Goal: Information Seeking & Learning: Compare options

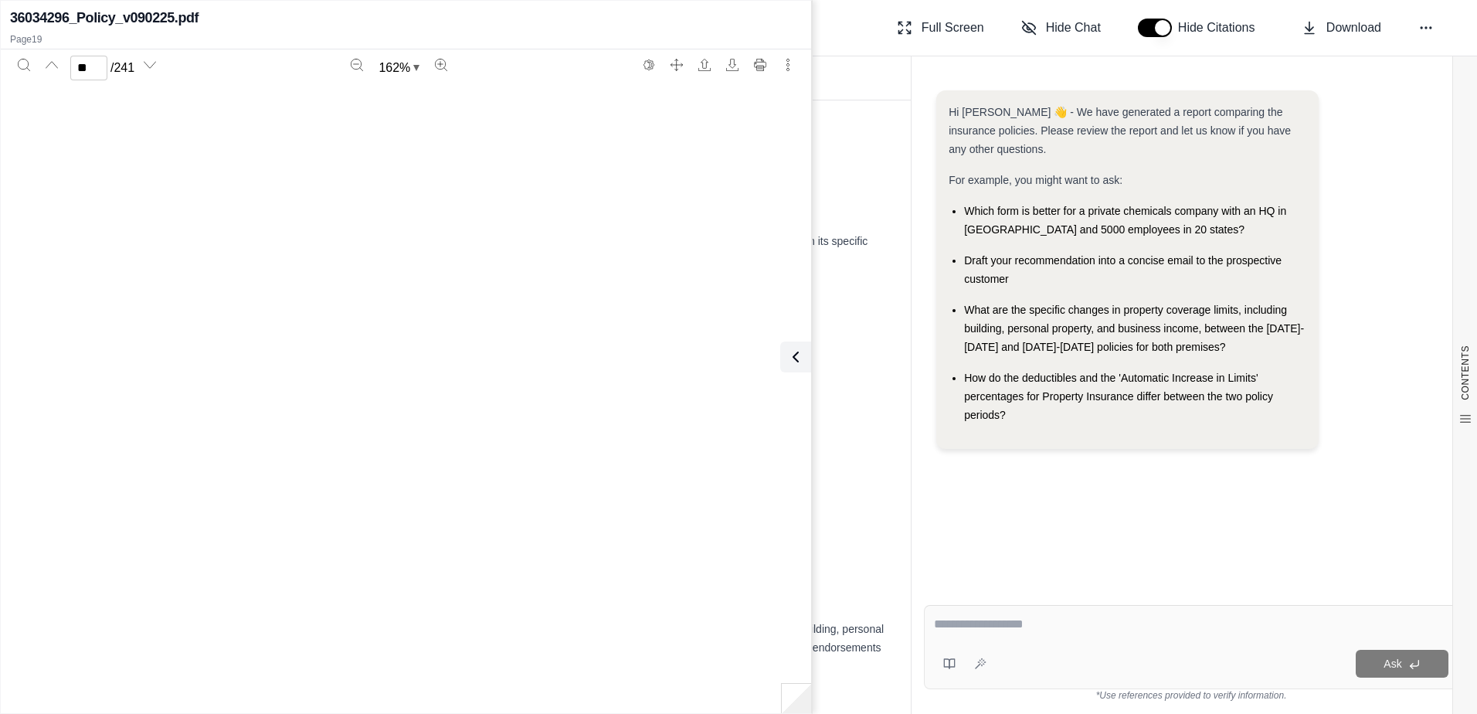
scroll to position [17409, 0]
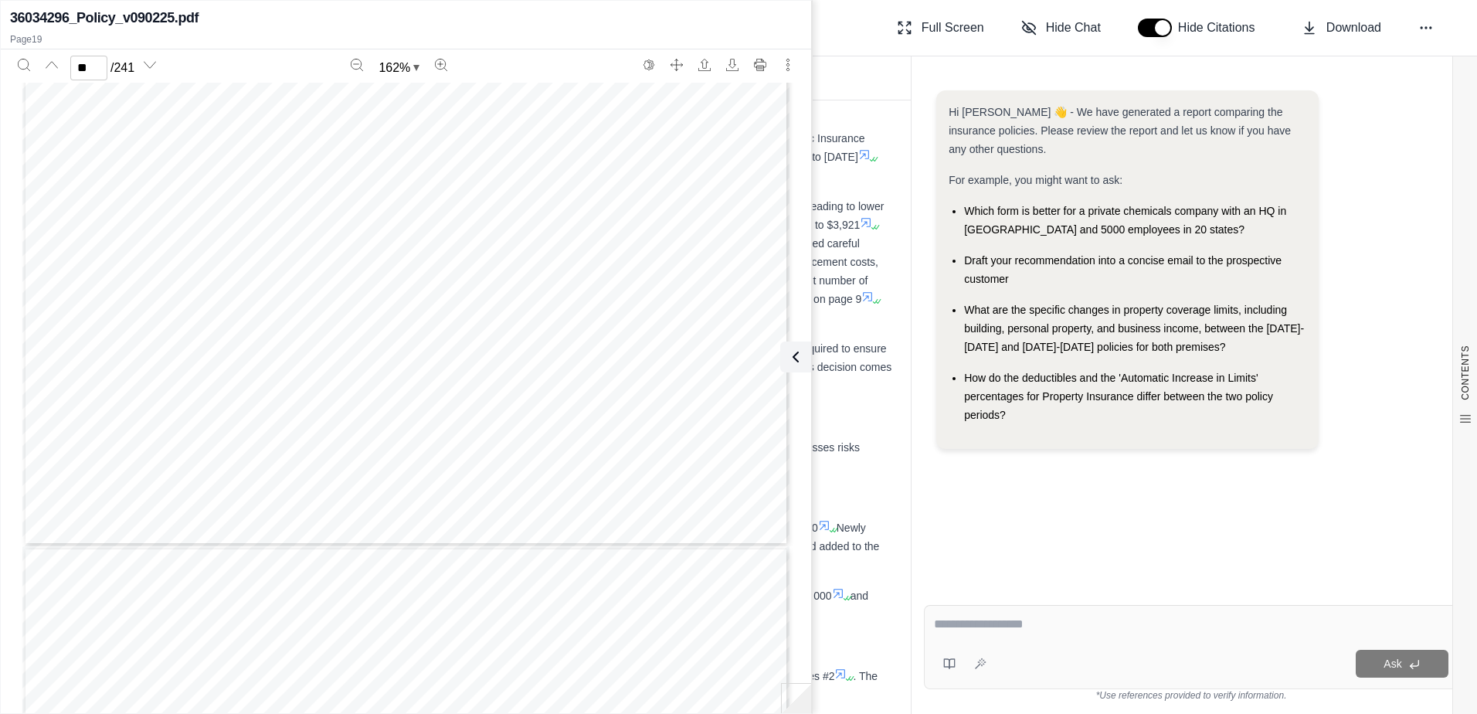
click at [789, 355] on icon at bounding box center [796, 357] width 19 height 19
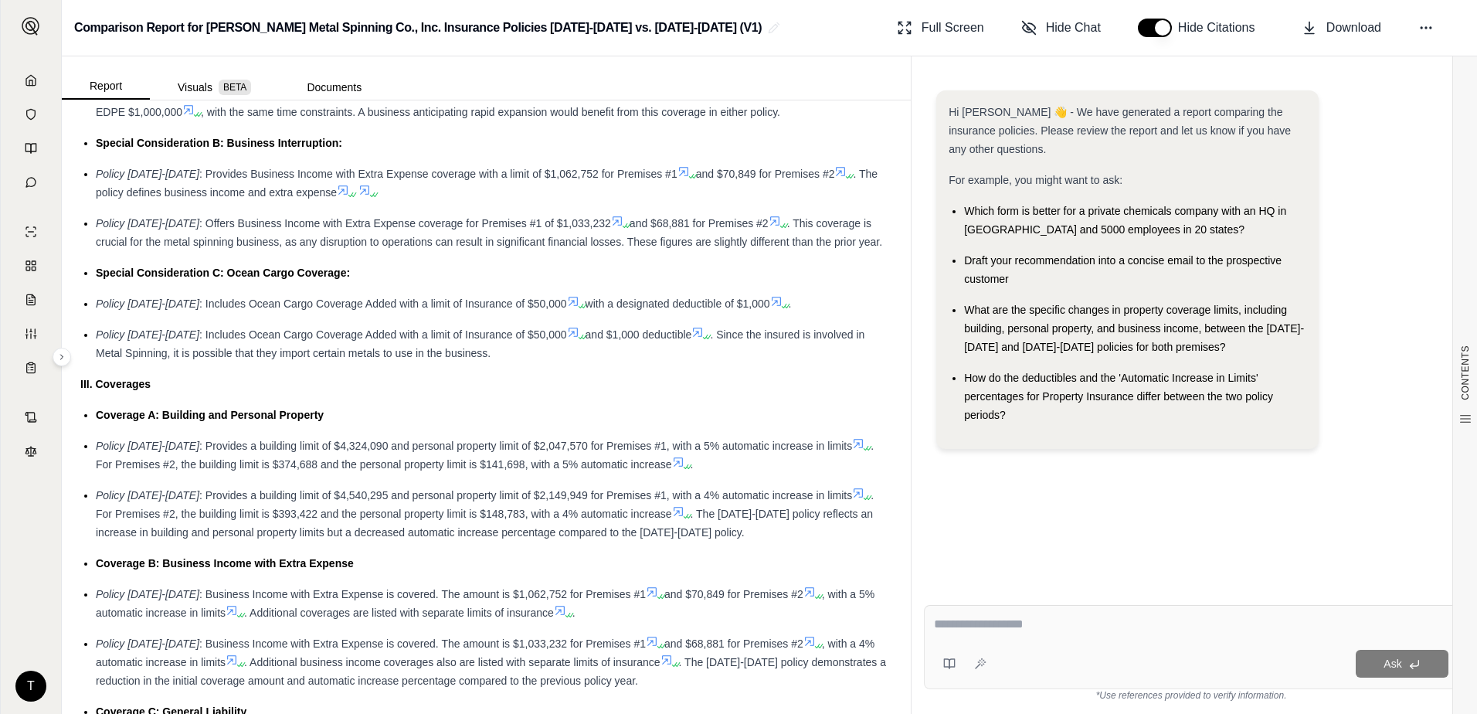
scroll to position [1159, 0]
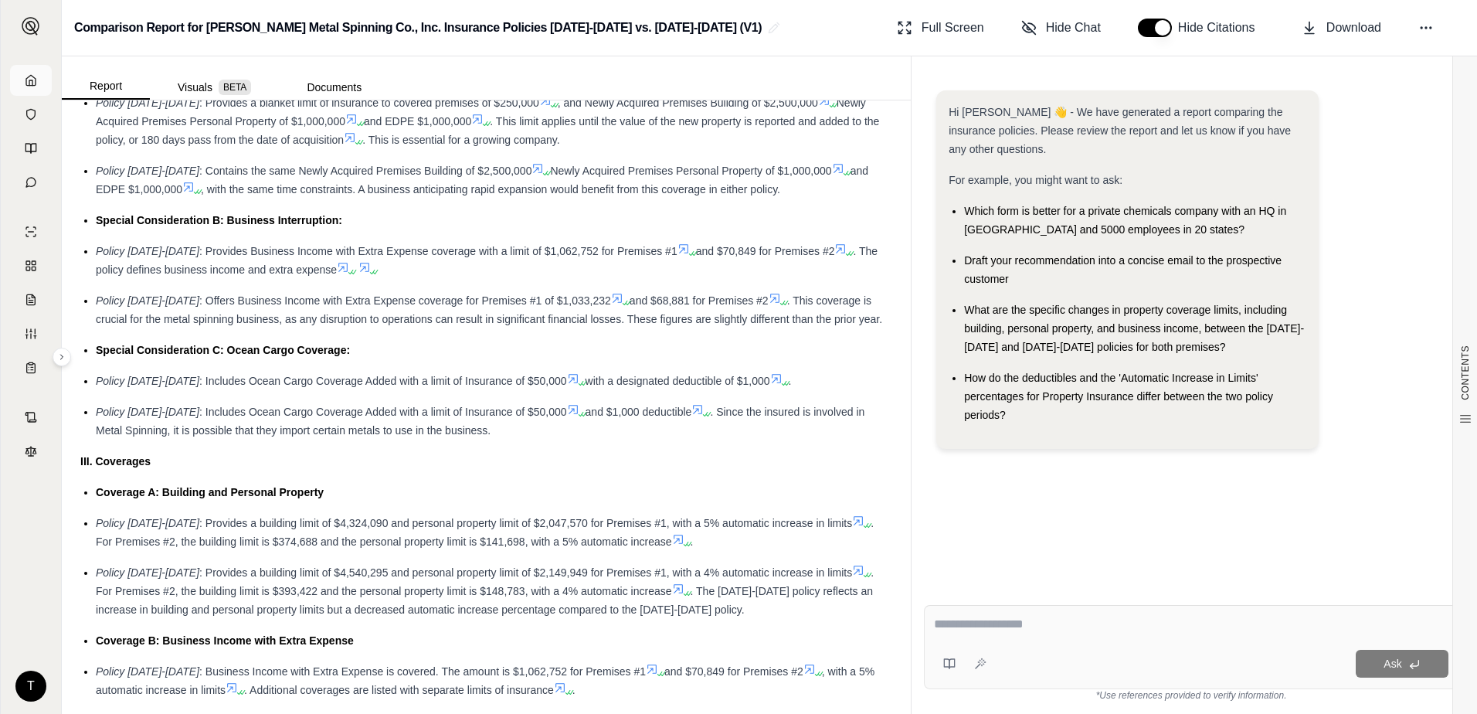
click at [27, 80] on icon at bounding box center [31, 80] width 12 height 12
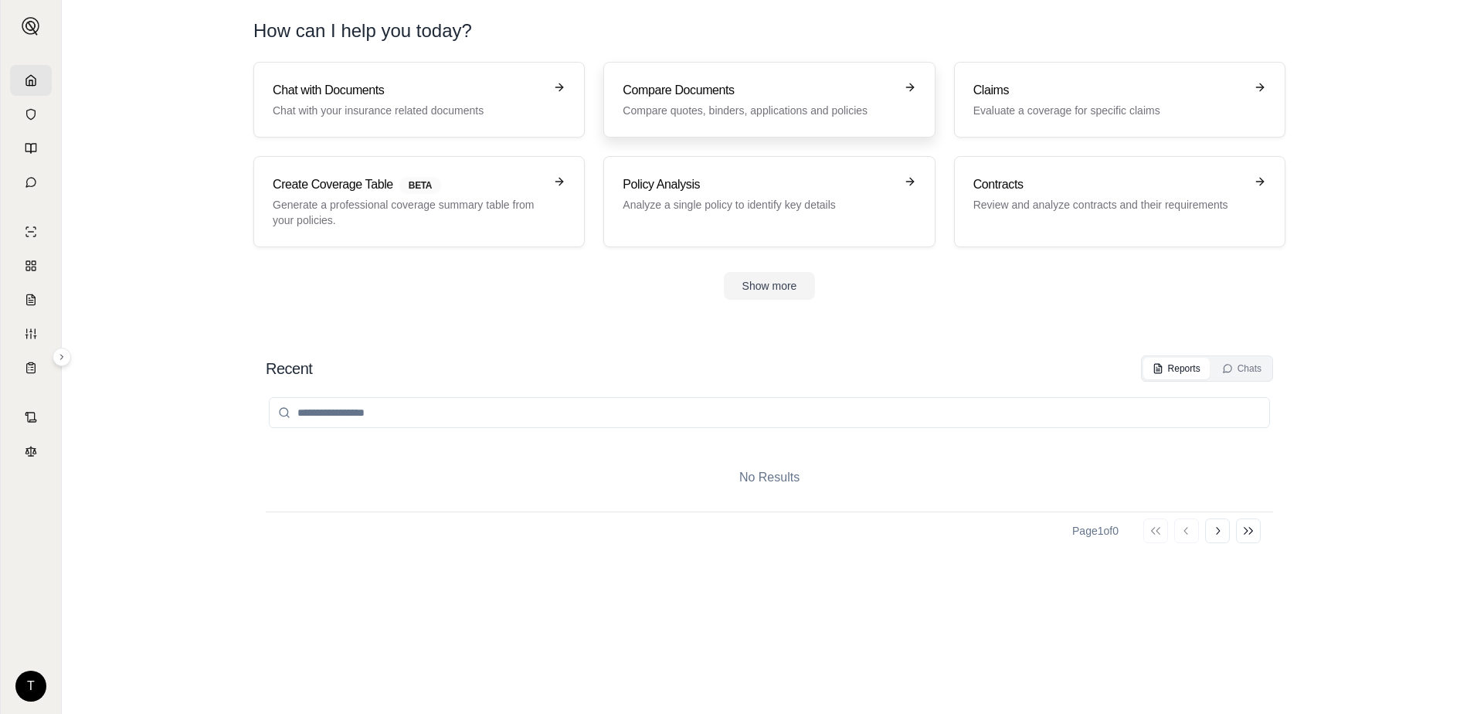
click at [760, 92] on h3 "Compare Documents" at bounding box center [758, 90] width 271 height 19
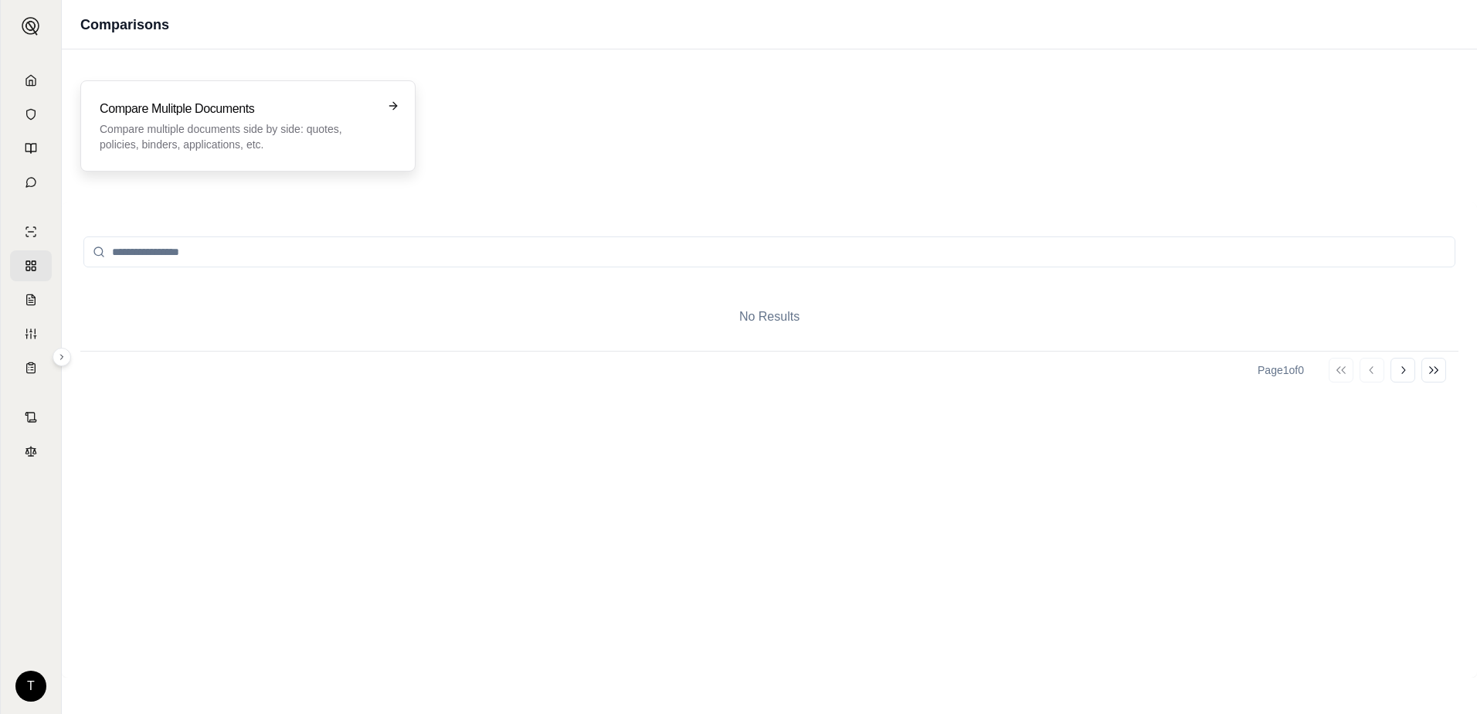
click at [251, 142] on p "Compare multiple documents side by side: quotes, policies, binders, application…" at bounding box center [237, 136] width 275 height 31
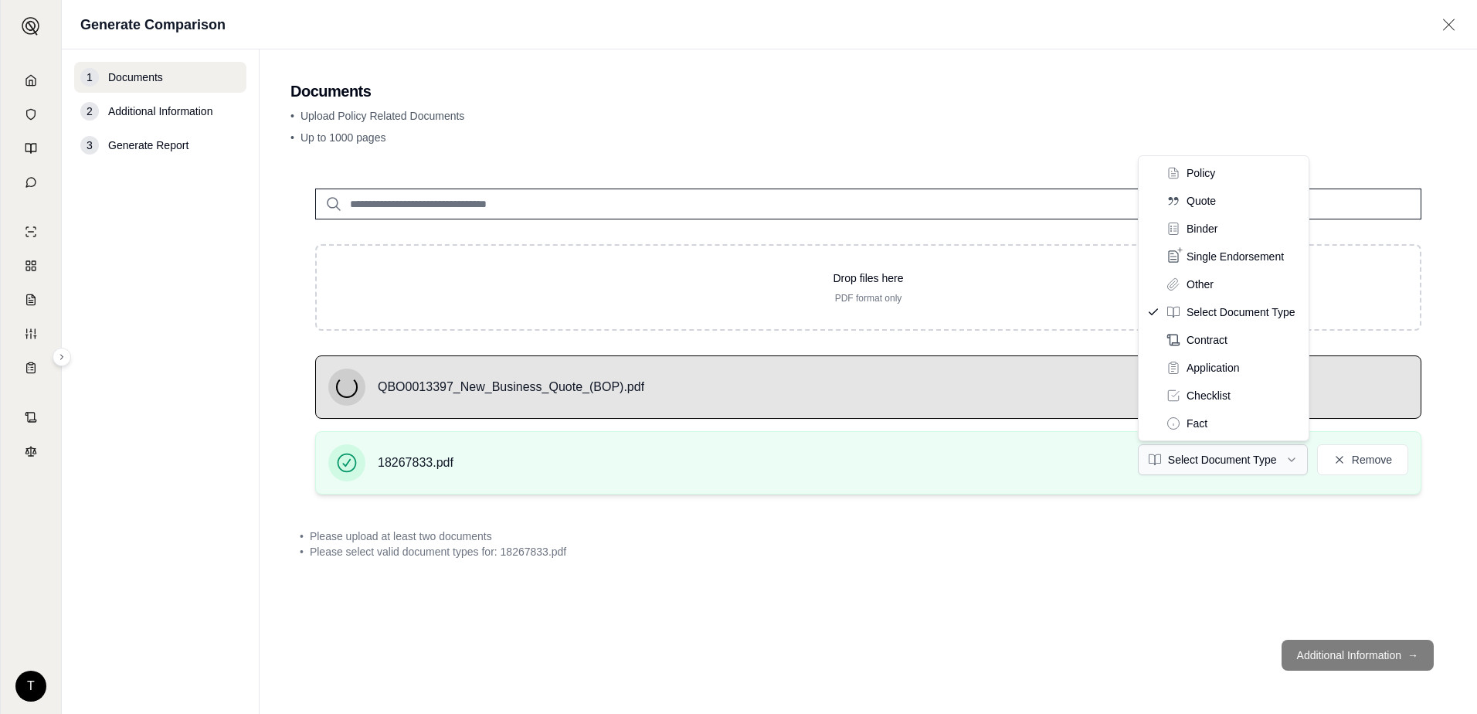
click at [1237, 463] on html "T Generate Comparison 1 Documents 2 Additional Information 3 Generate Report Do…" at bounding box center [738, 357] width 1477 height 714
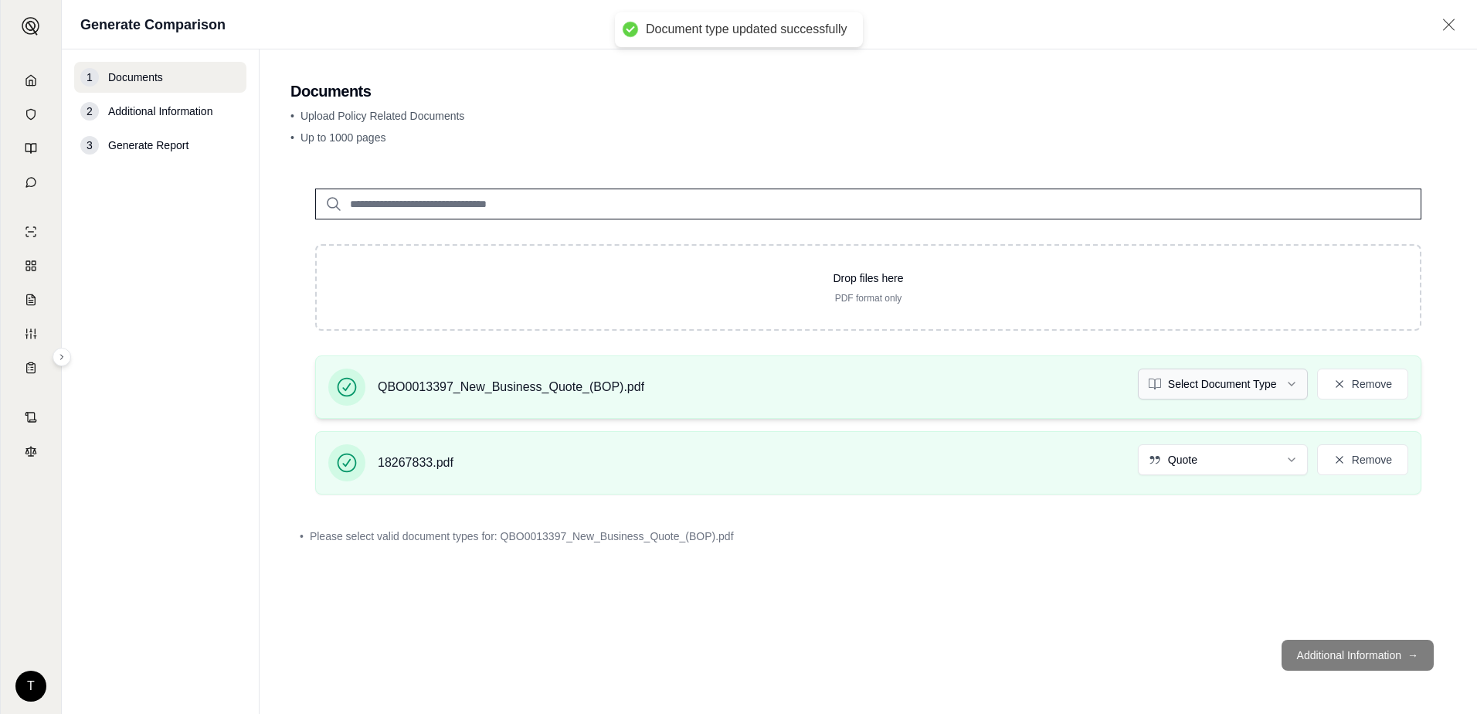
click at [1214, 390] on html "Document type updated successfully T Generate Comparison 1 Documents 2 Addition…" at bounding box center [738, 357] width 1477 height 714
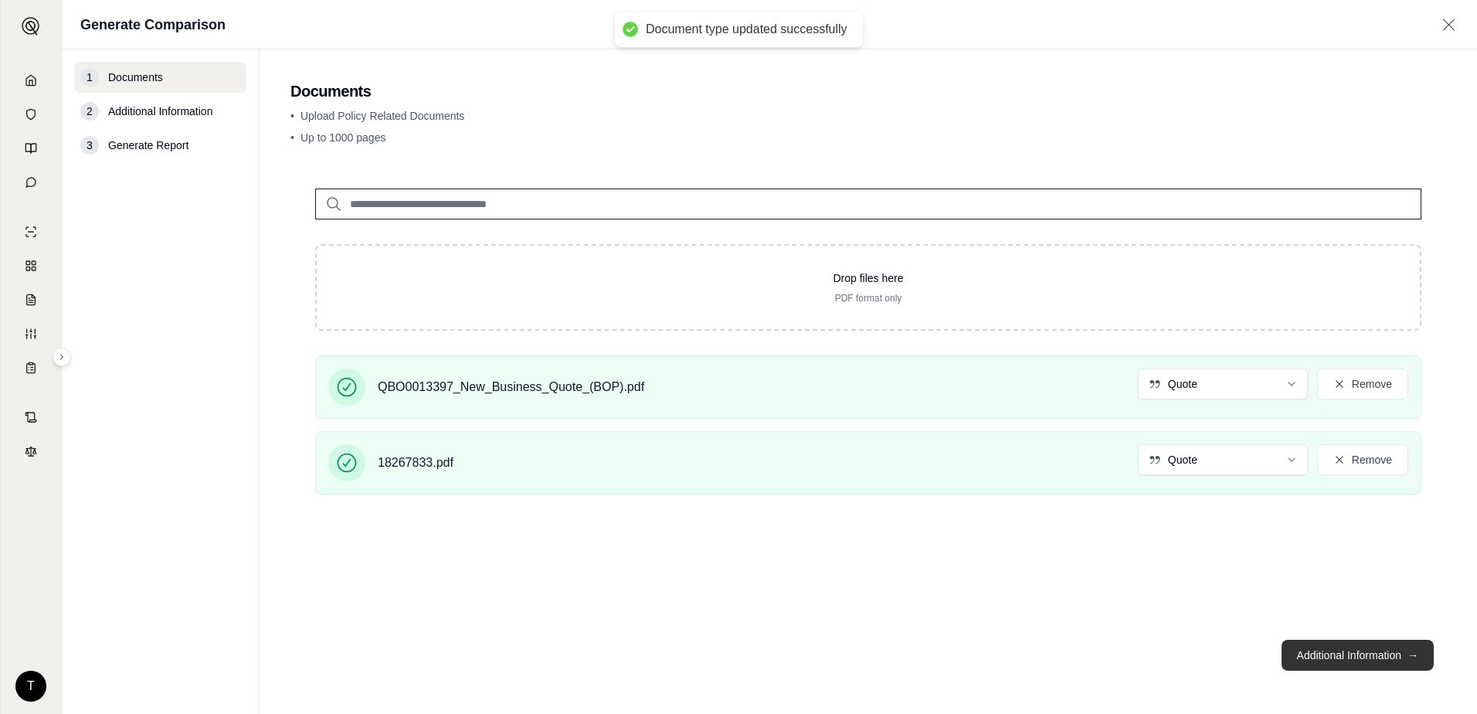
click at [1323, 665] on button "Additional Information →" at bounding box center [1358, 655] width 152 height 31
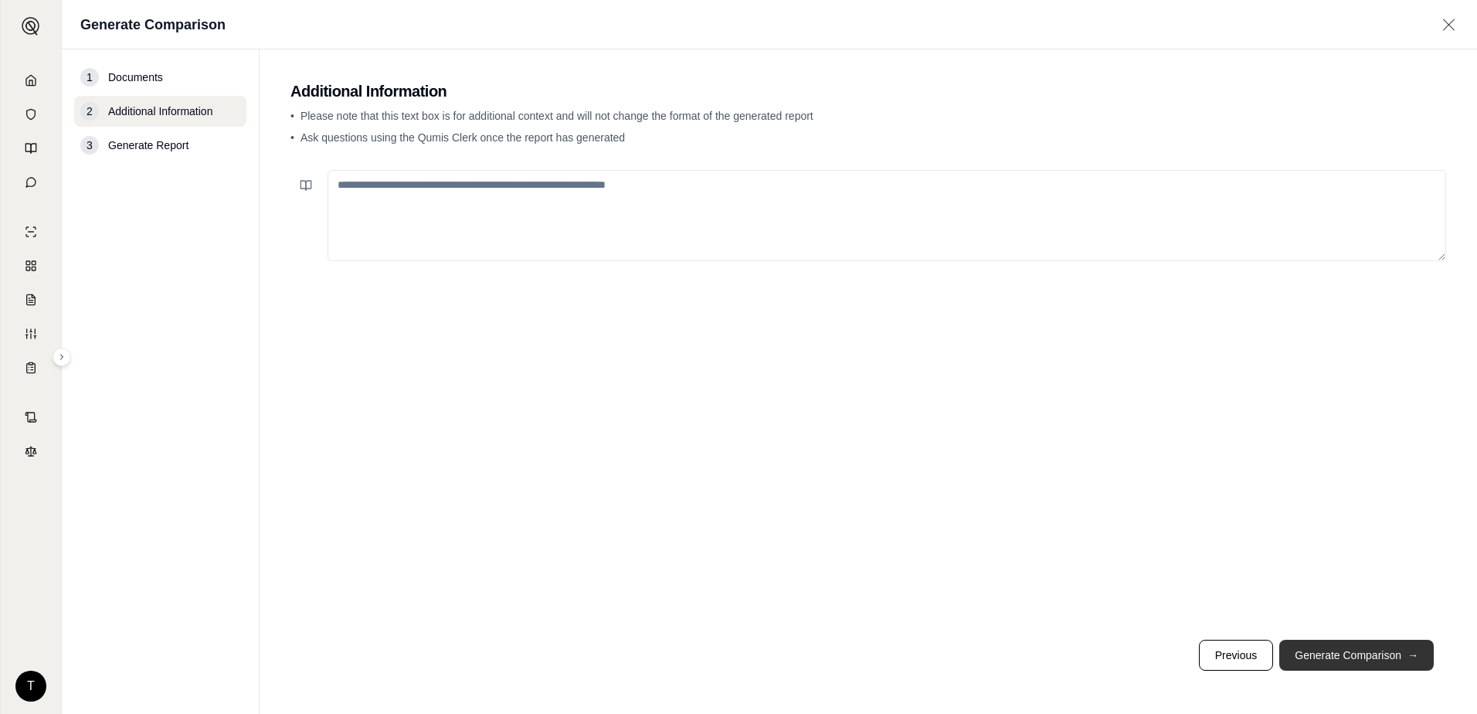
click at [1312, 649] on button "Generate Comparison →" at bounding box center [1357, 655] width 155 height 31
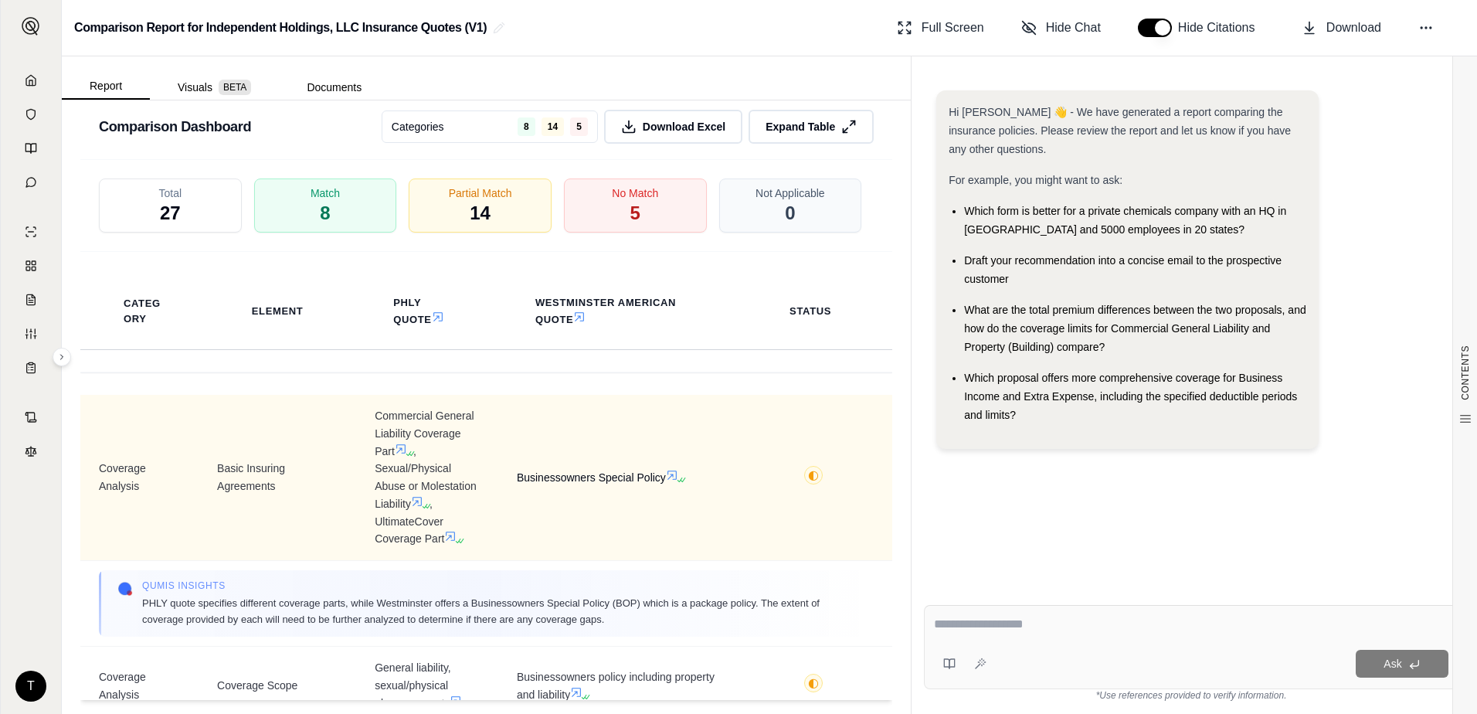
scroll to position [3477, 0]
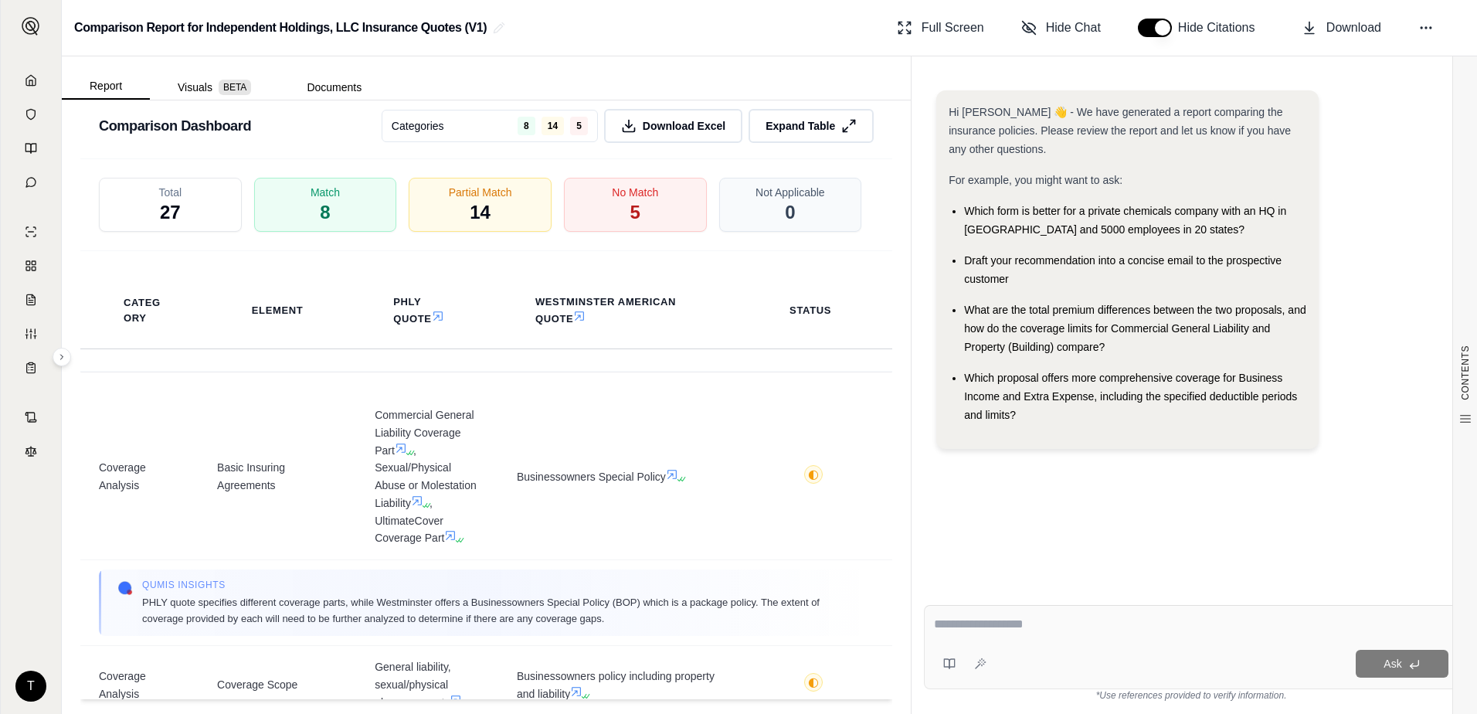
drag, startPoint x: 793, startPoint y: 127, endPoint x: 797, endPoint y: 203, distance: 75.9
click at [793, 127] on span "Expand Table" at bounding box center [801, 125] width 70 height 15
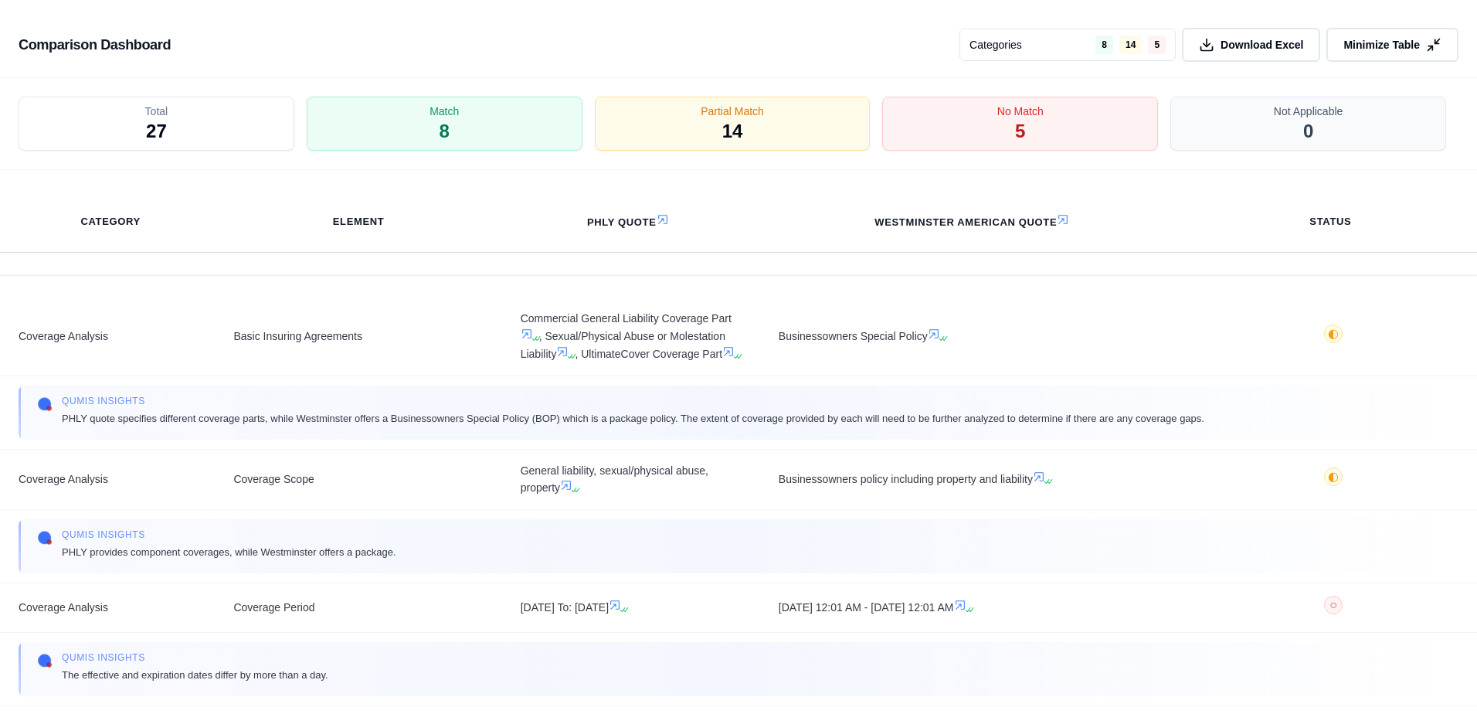
scroll to position [2844, 0]
click at [1273, 47] on span "Download Excel" at bounding box center [1262, 45] width 87 height 16
click at [1431, 238] on div "Status" at bounding box center [1330, 222] width 243 height 34
drag, startPoint x: 1401, startPoint y: 40, endPoint x: 1309, endPoint y: 84, distance: 102.0
click at [1402, 40] on span "Minimize Table" at bounding box center [1382, 44] width 76 height 15
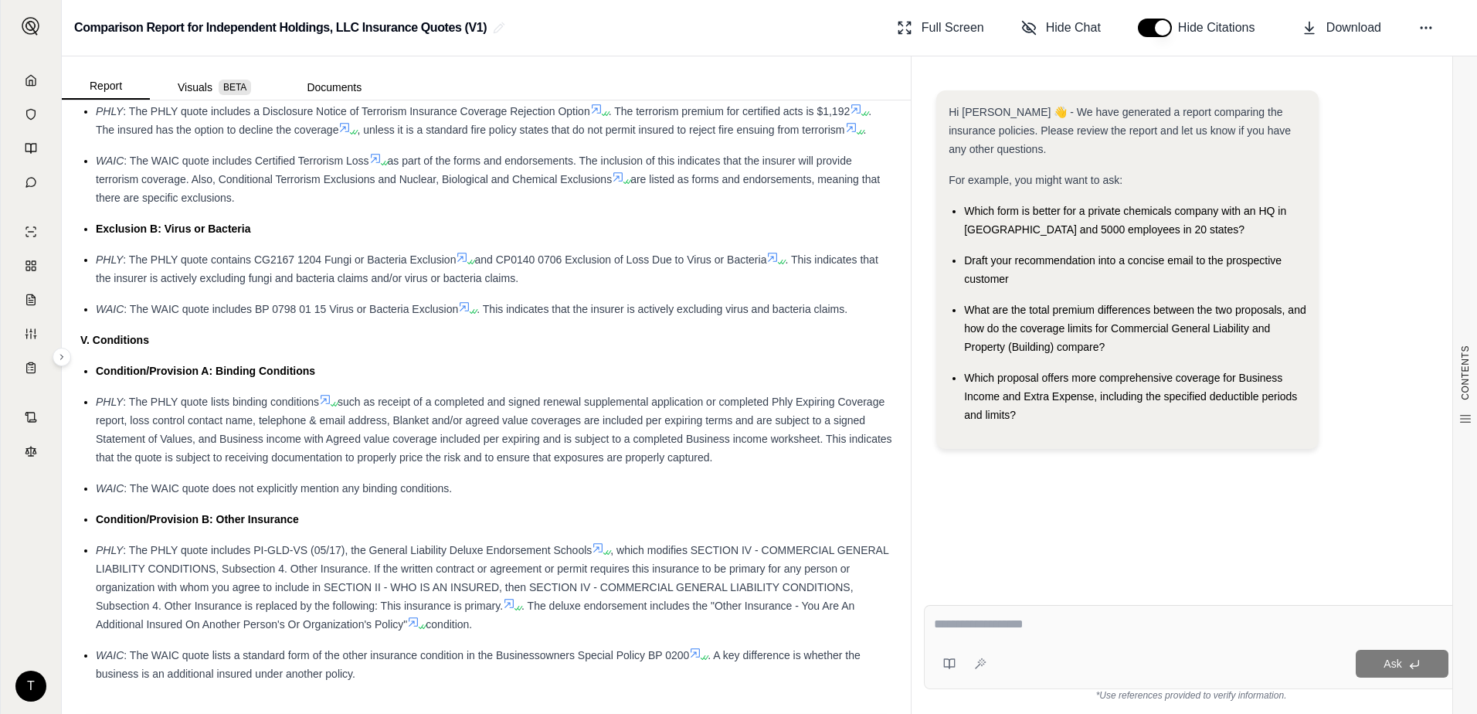
click at [964, 615] on textarea at bounding box center [1191, 624] width 515 height 19
type textarea "**********"
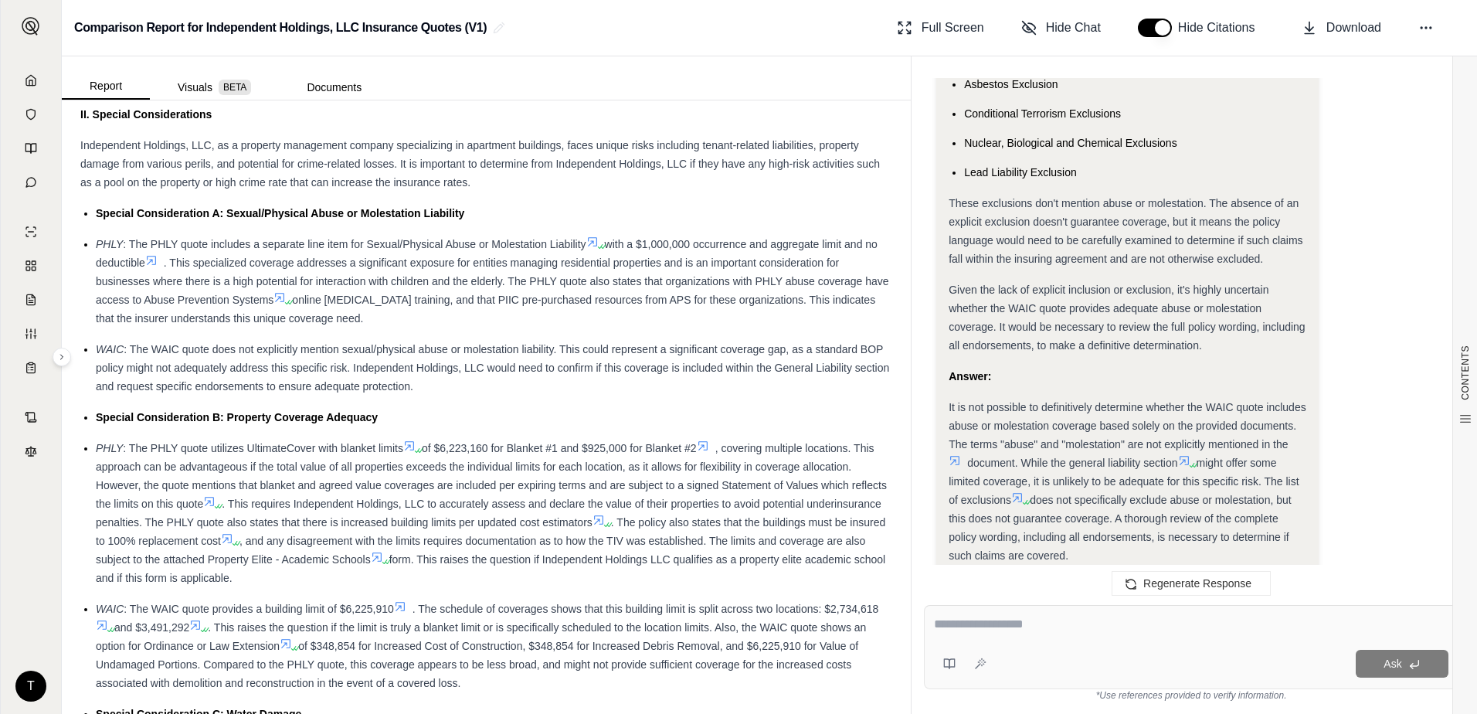
scroll to position [1299, 0]
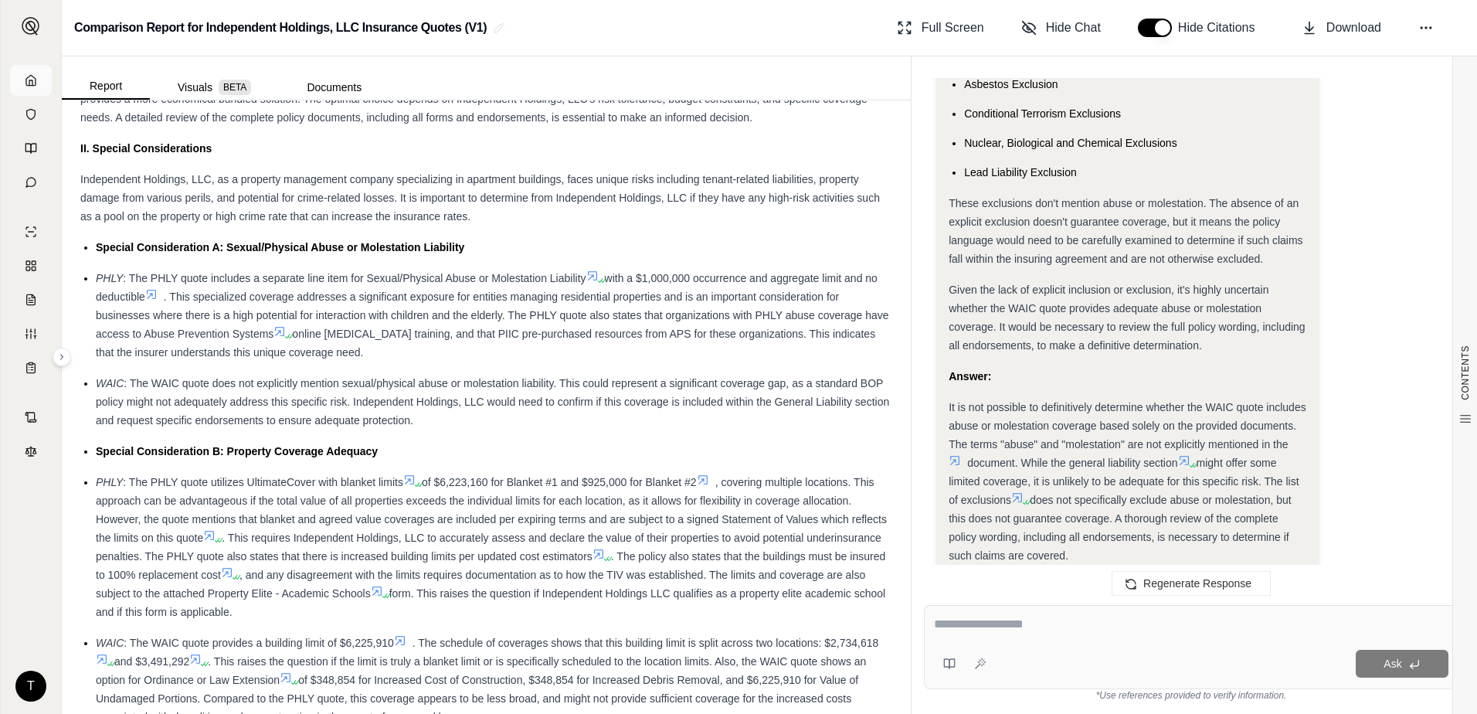
click at [30, 76] on icon at bounding box center [30, 80] width 9 height 10
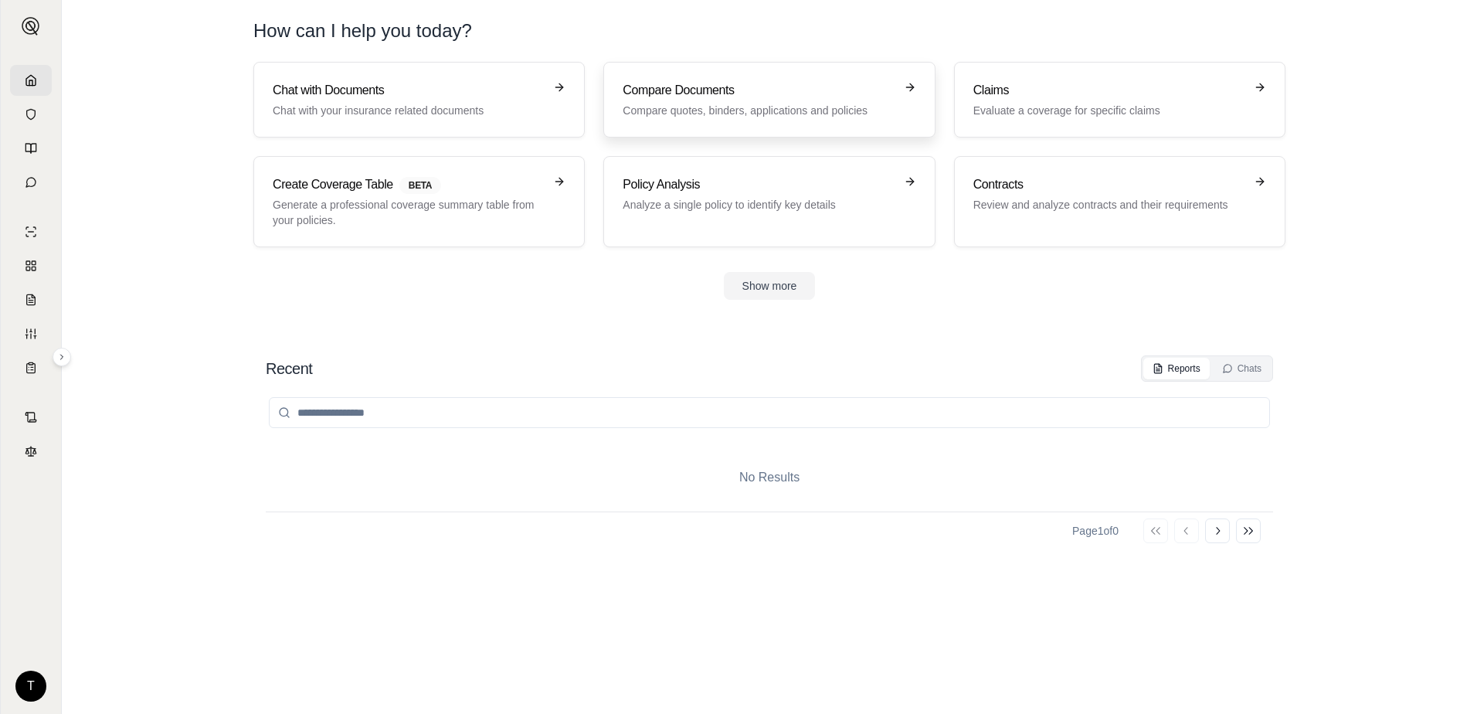
click at [698, 89] on h3 "Compare Documents" at bounding box center [758, 90] width 271 height 19
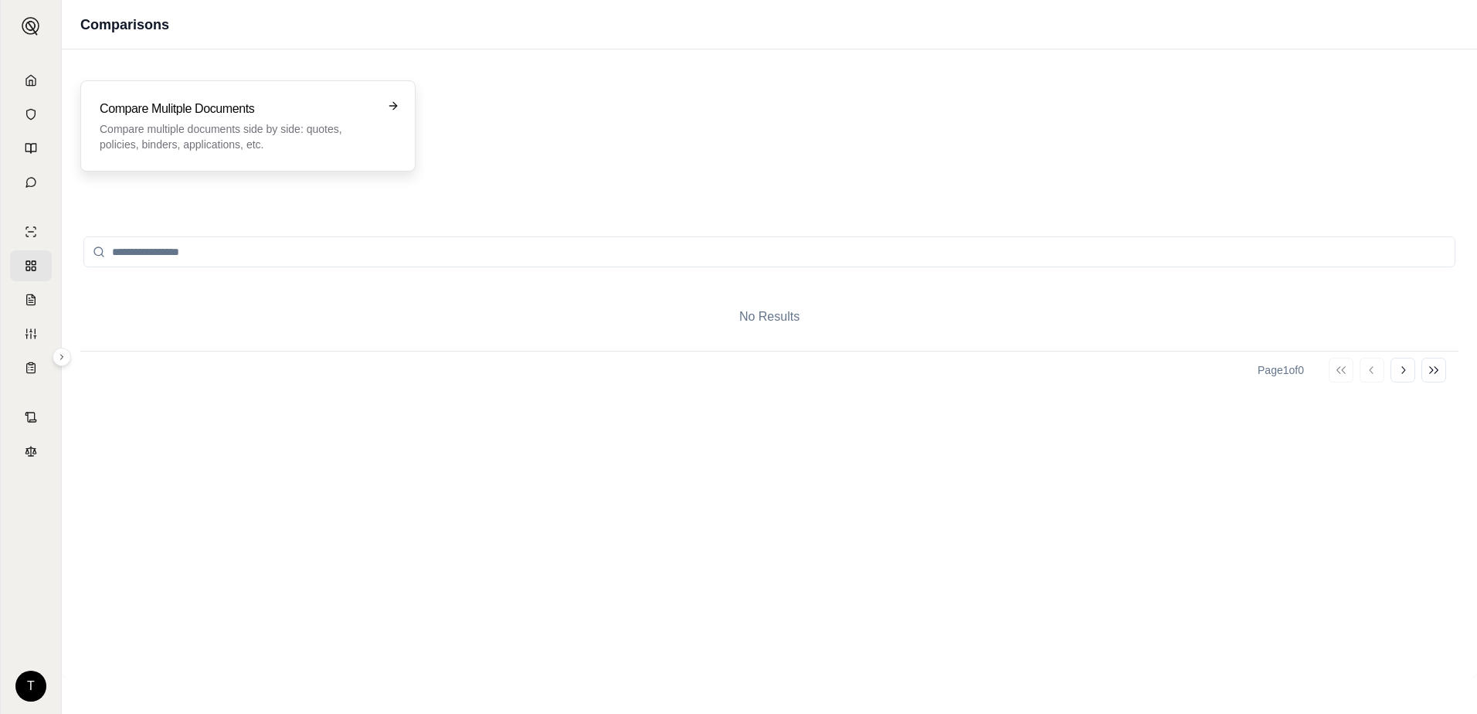
click at [297, 112] on h3 "Compare Mulitple Documents" at bounding box center [237, 109] width 275 height 19
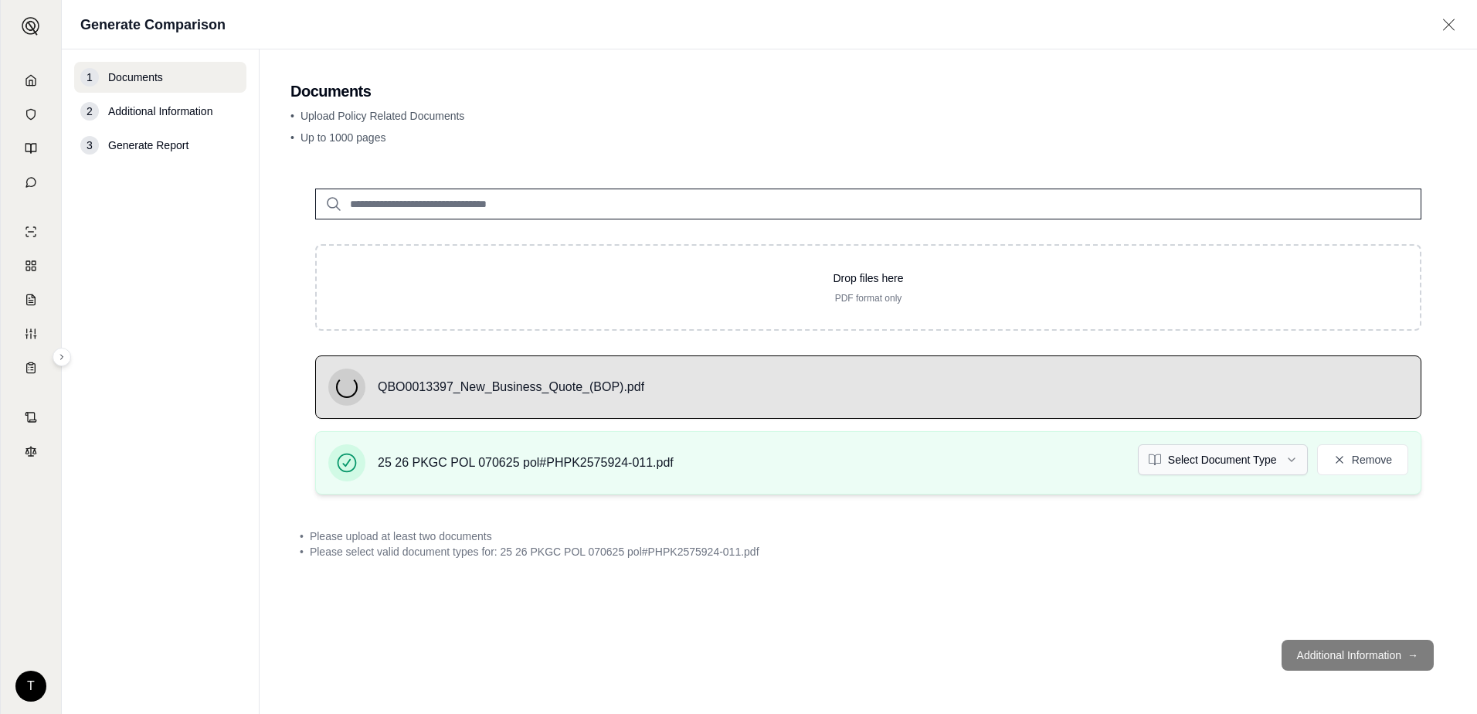
click at [1280, 462] on html "T Generate Comparison 1 Documents 2 Additional Information 3 Generate Report Do…" at bounding box center [738, 357] width 1477 height 714
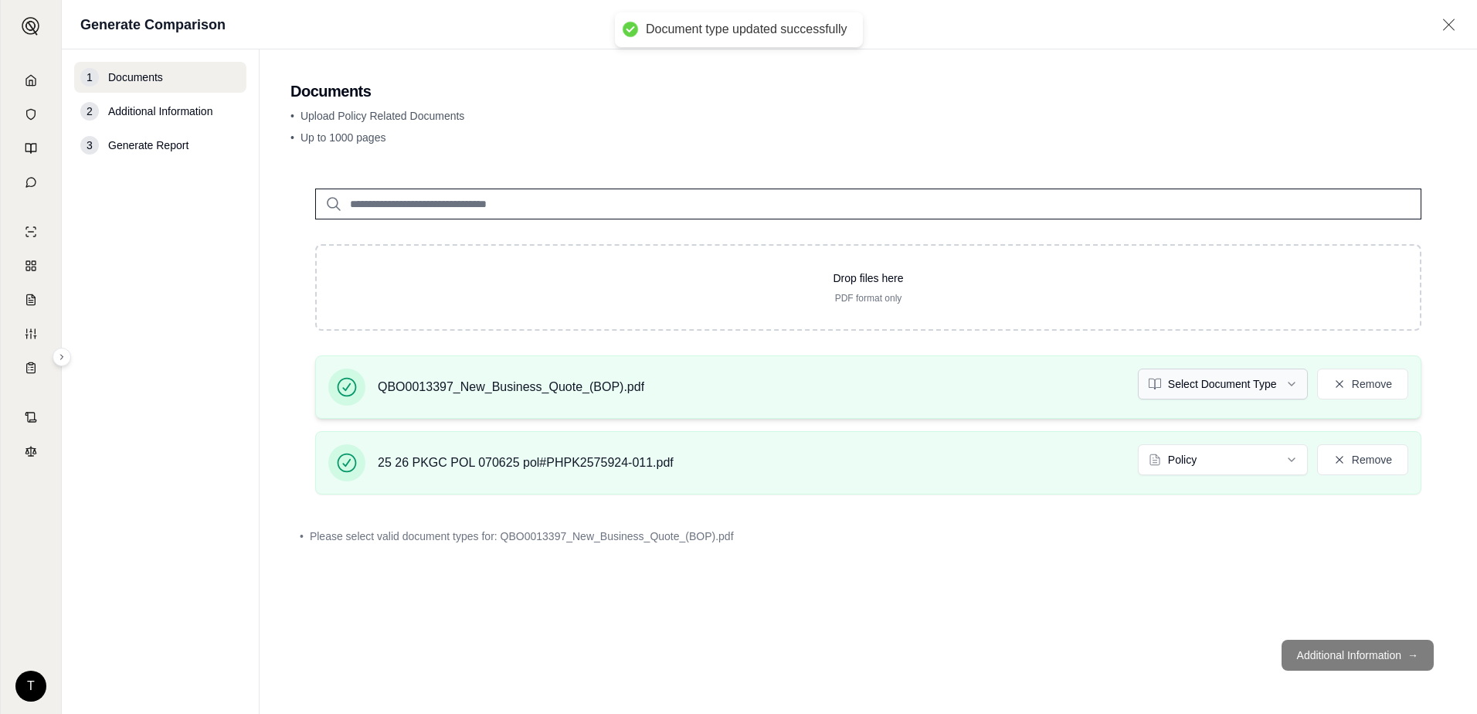
click at [1224, 376] on html "Document type updated successfully T Generate Comparison 1 Documents 2 Addition…" at bounding box center [738, 357] width 1477 height 714
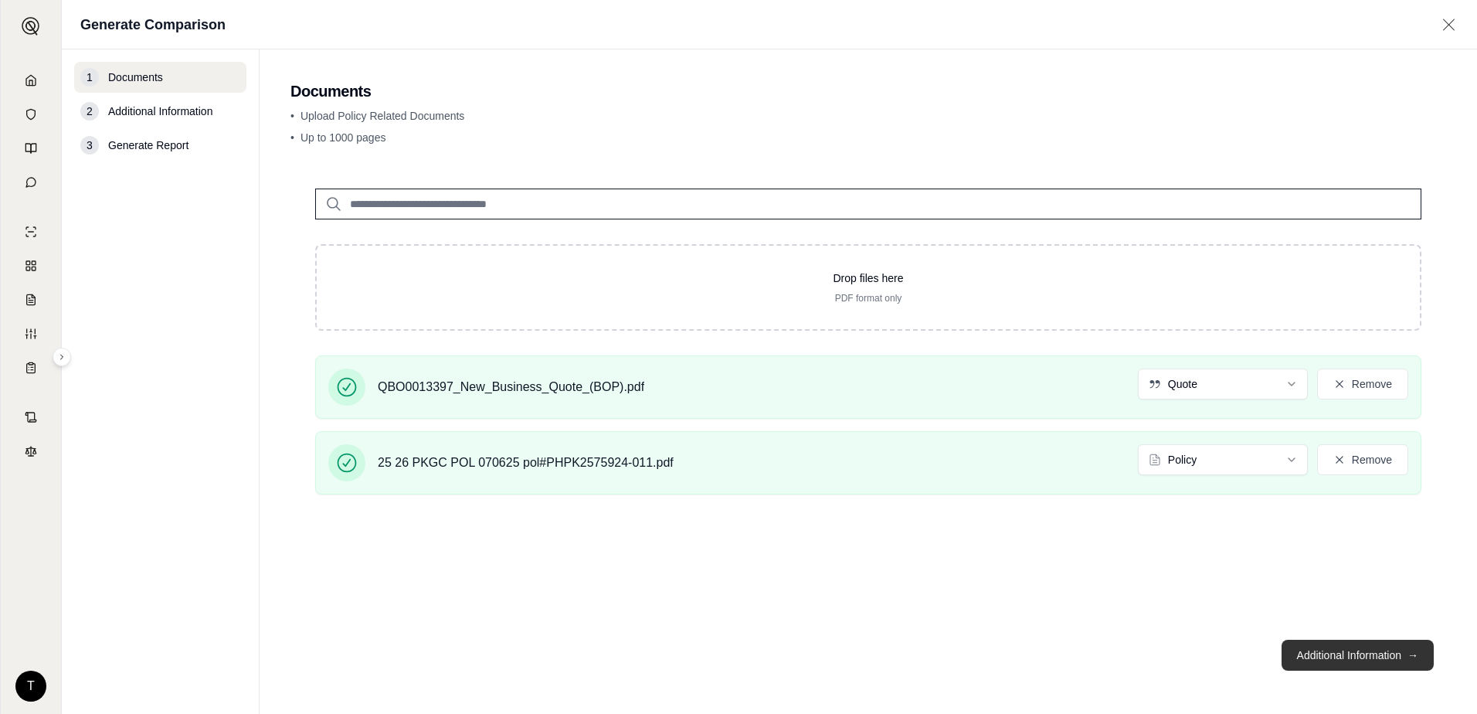
click at [1338, 656] on button "Additional Information →" at bounding box center [1358, 655] width 152 height 31
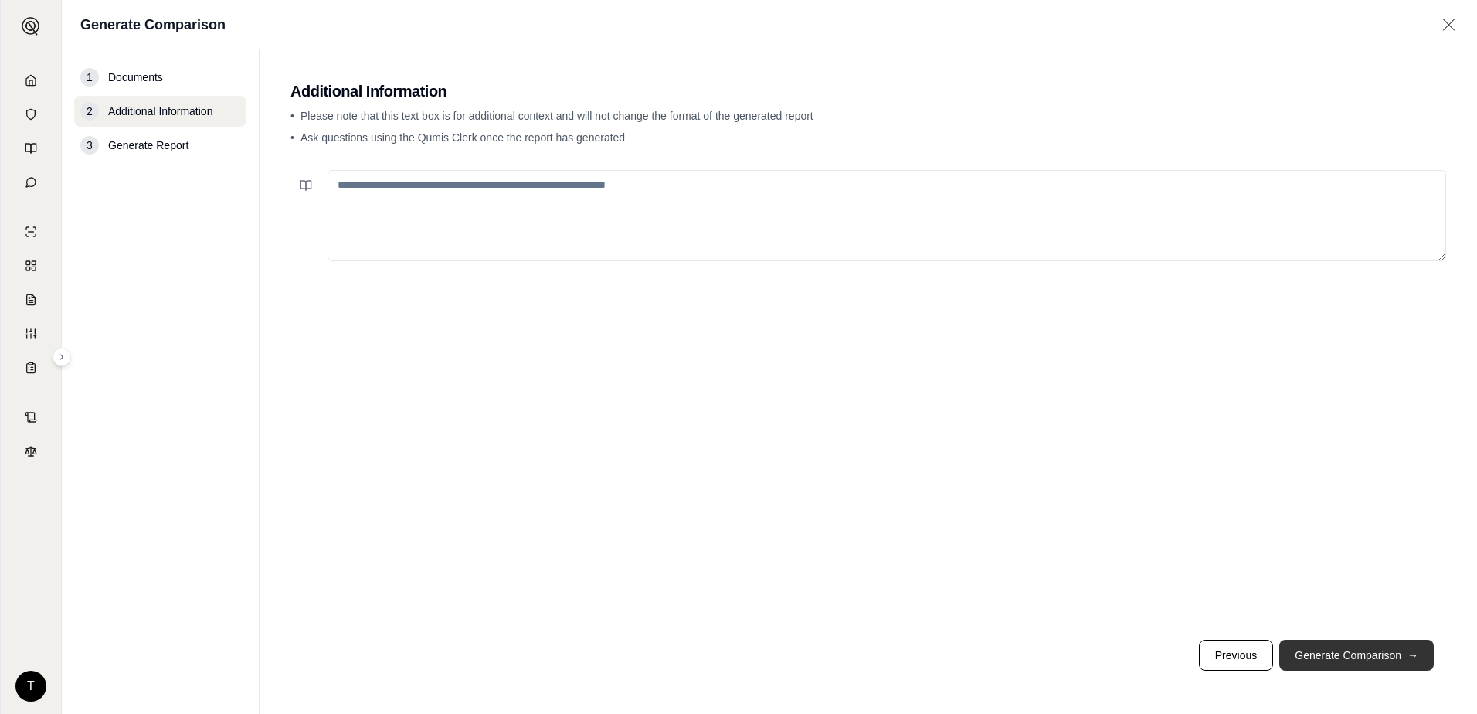
click at [1388, 650] on button "Generate Comparison →" at bounding box center [1357, 655] width 155 height 31
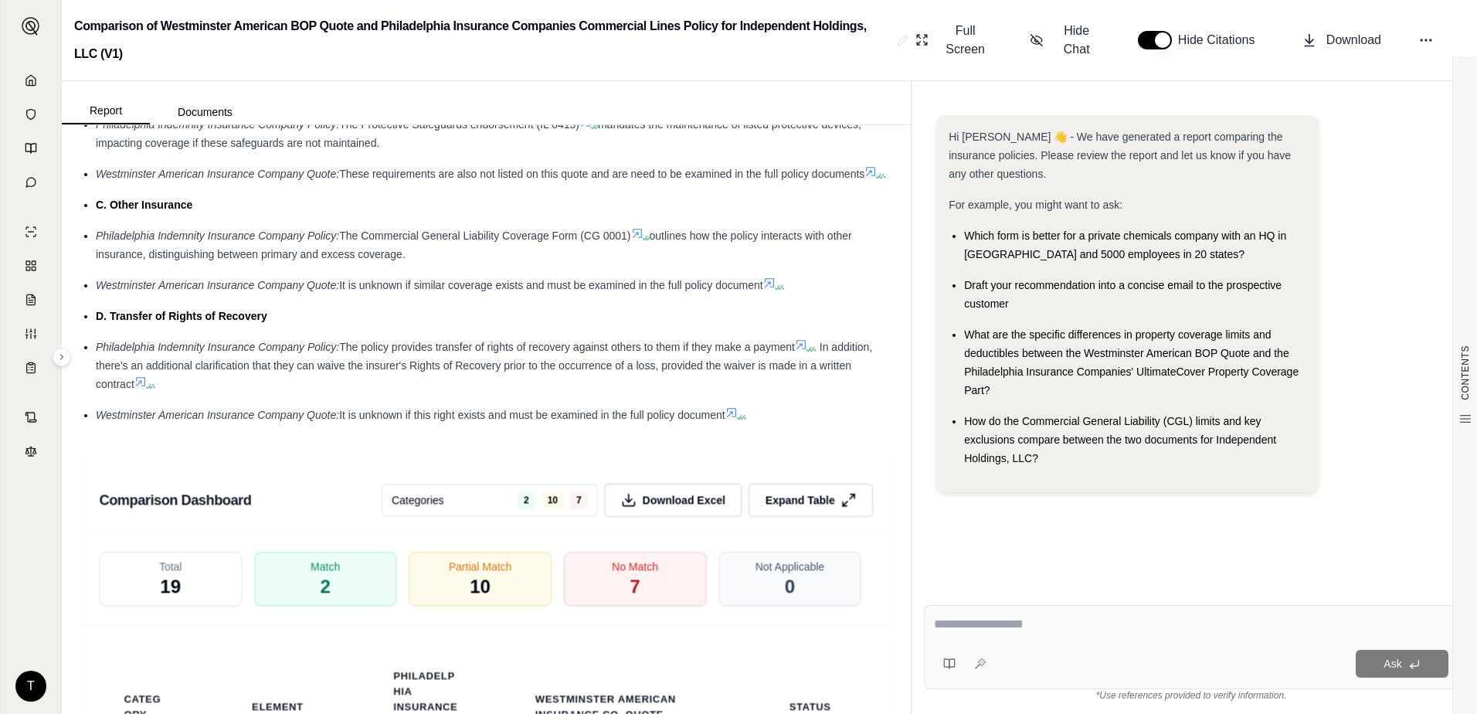
scroll to position [3245, 0]
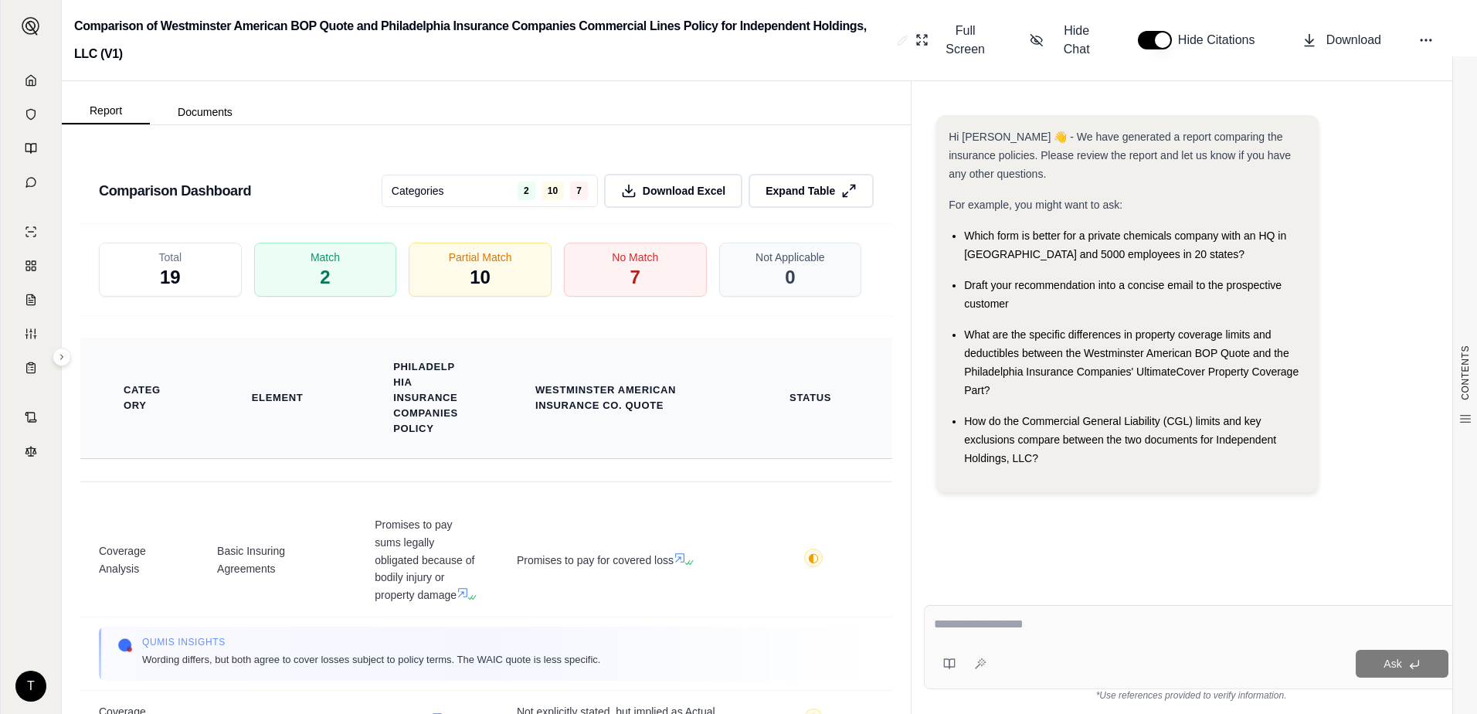
drag, startPoint x: 804, startPoint y: 227, endPoint x: 782, endPoint y: 271, distance: 49.1
click at [804, 199] on span "Expand Table" at bounding box center [801, 190] width 70 height 15
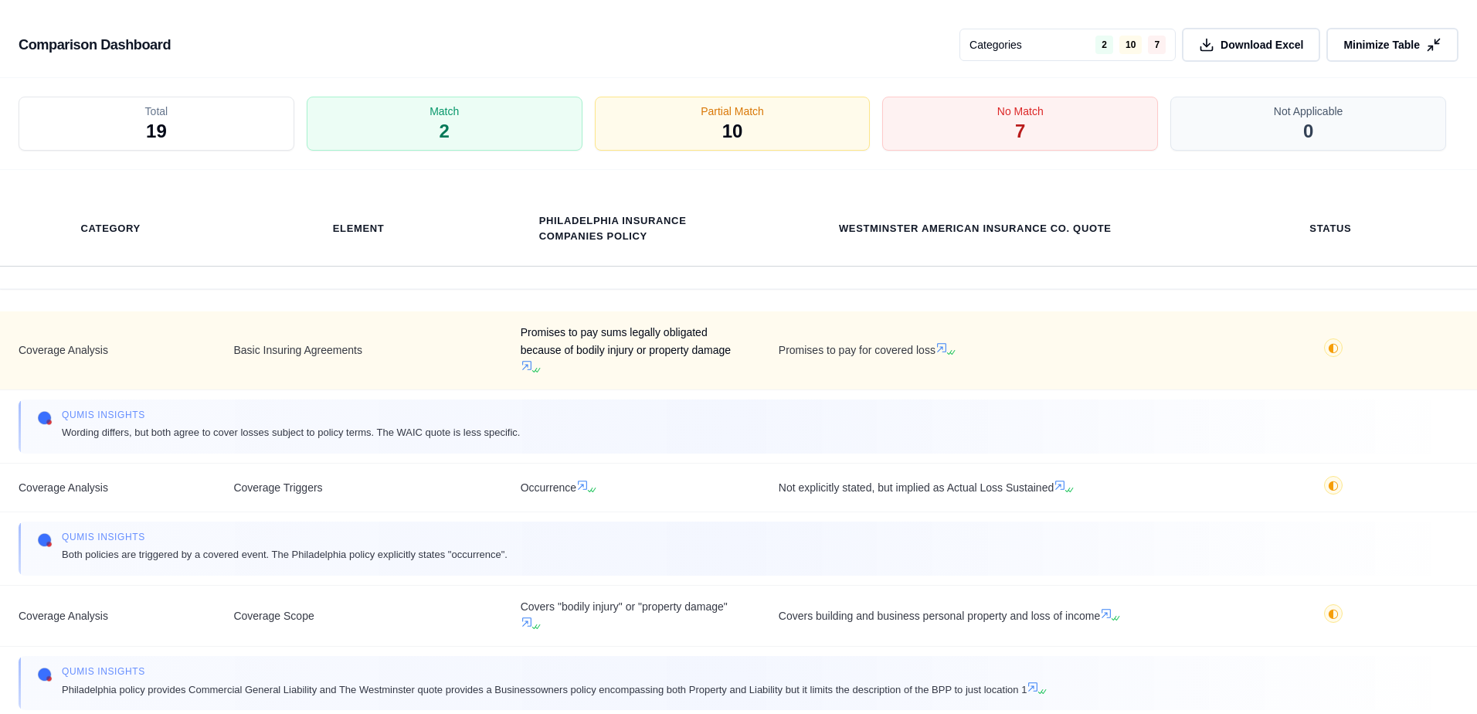
scroll to position [2714, 0]
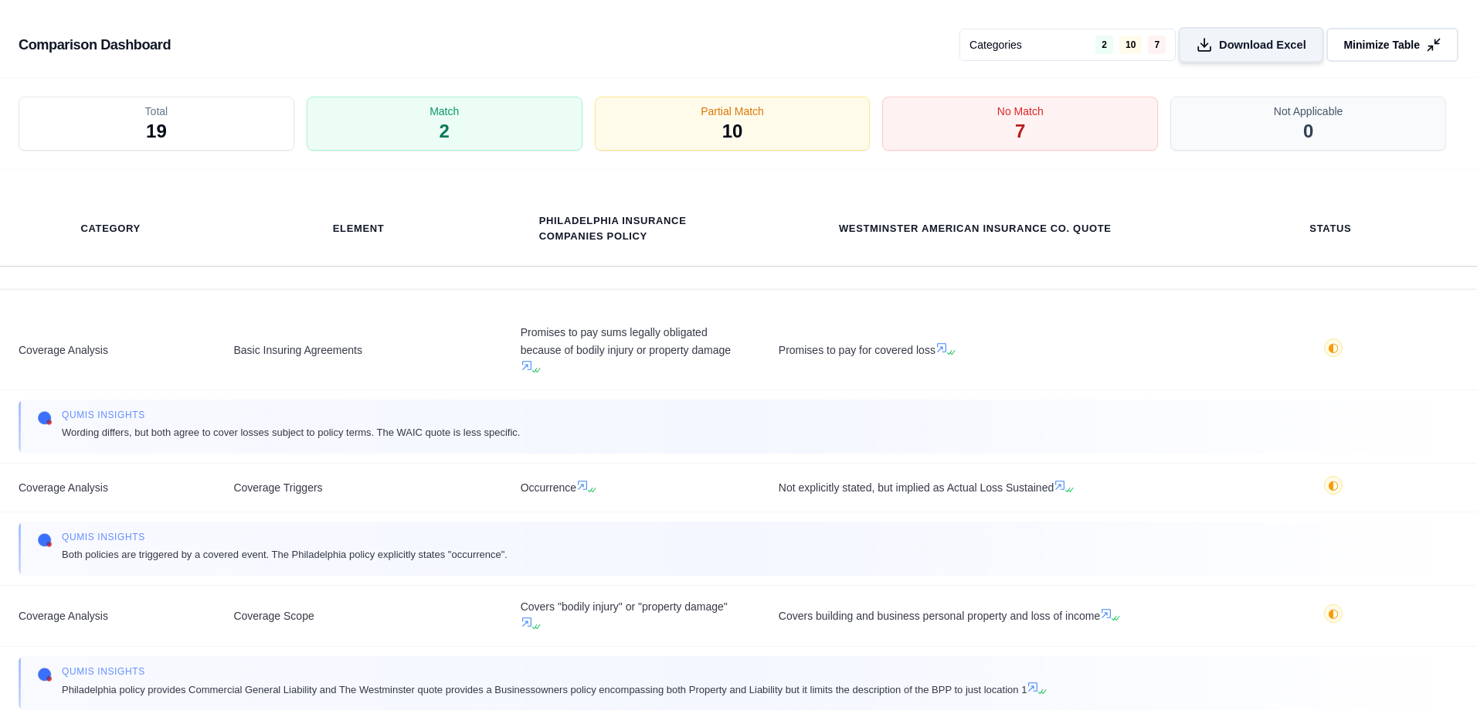
click at [1256, 48] on span "Download Excel" at bounding box center [1262, 45] width 87 height 16
click at [1453, 91] on div "Total 19 Match 2 Partial Match 10 No Match 7 Not Applicable 0" at bounding box center [738, 124] width 1477 height 92
click at [1381, 45] on span "Minimize Table" at bounding box center [1381, 45] width 80 height 16
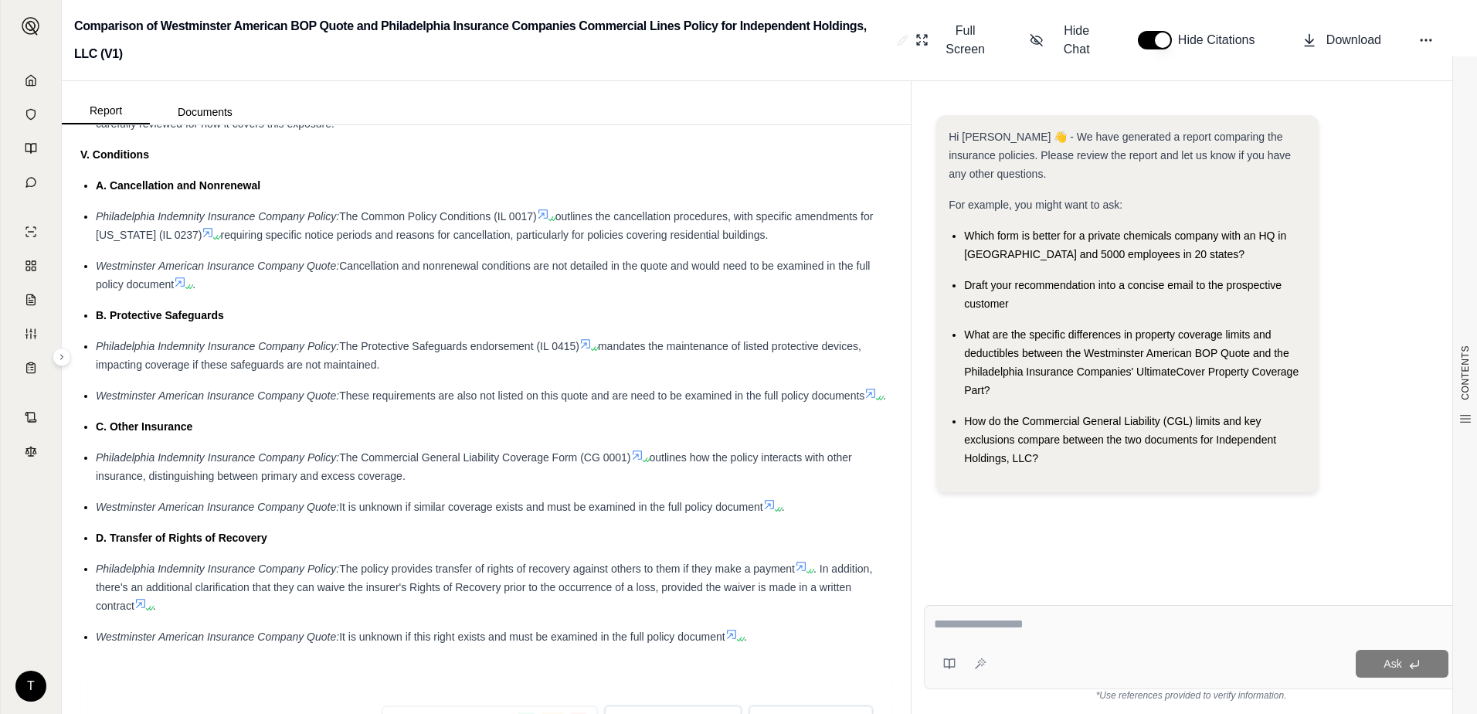
click at [984, 625] on textarea at bounding box center [1191, 624] width 515 height 19
type textarea "**********"
click at [1399, 665] on span "Ask" at bounding box center [1393, 664] width 18 height 12
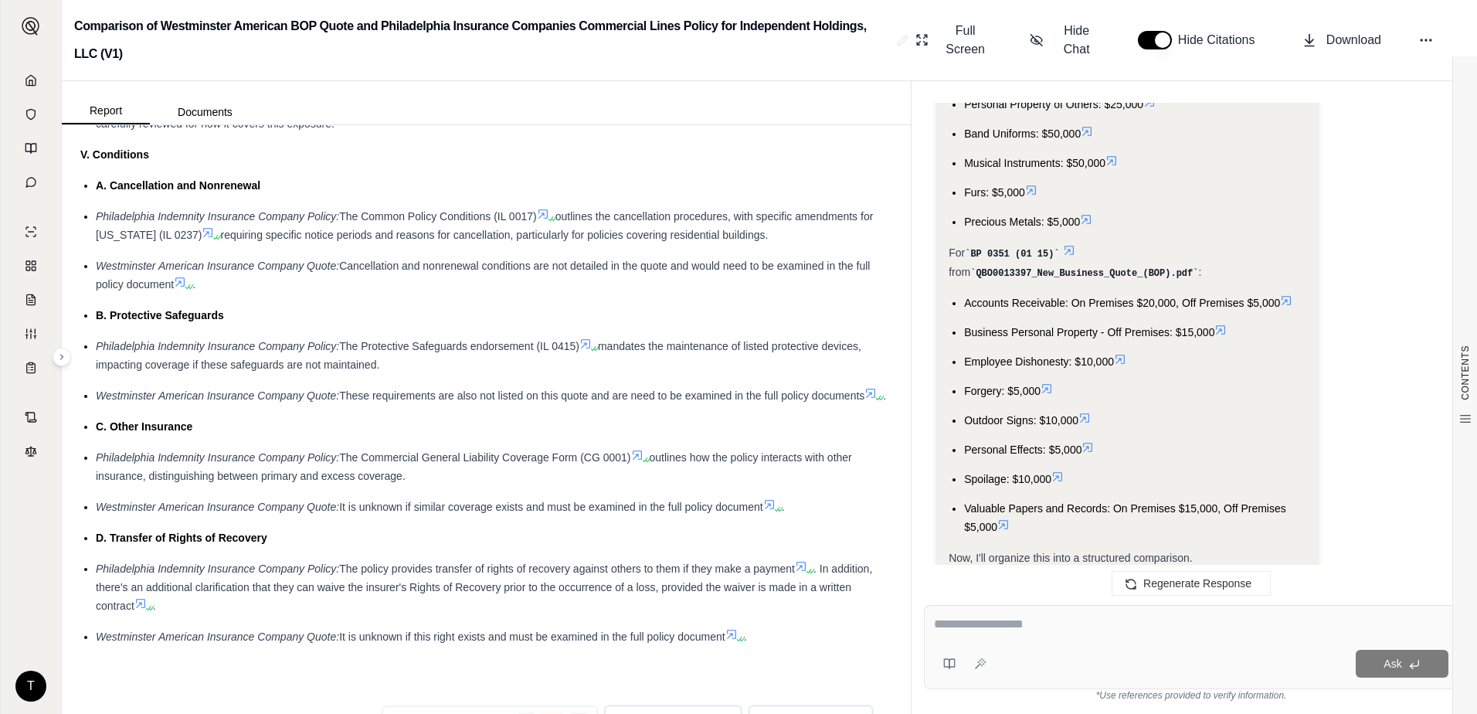
scroll to position [1572, 0]
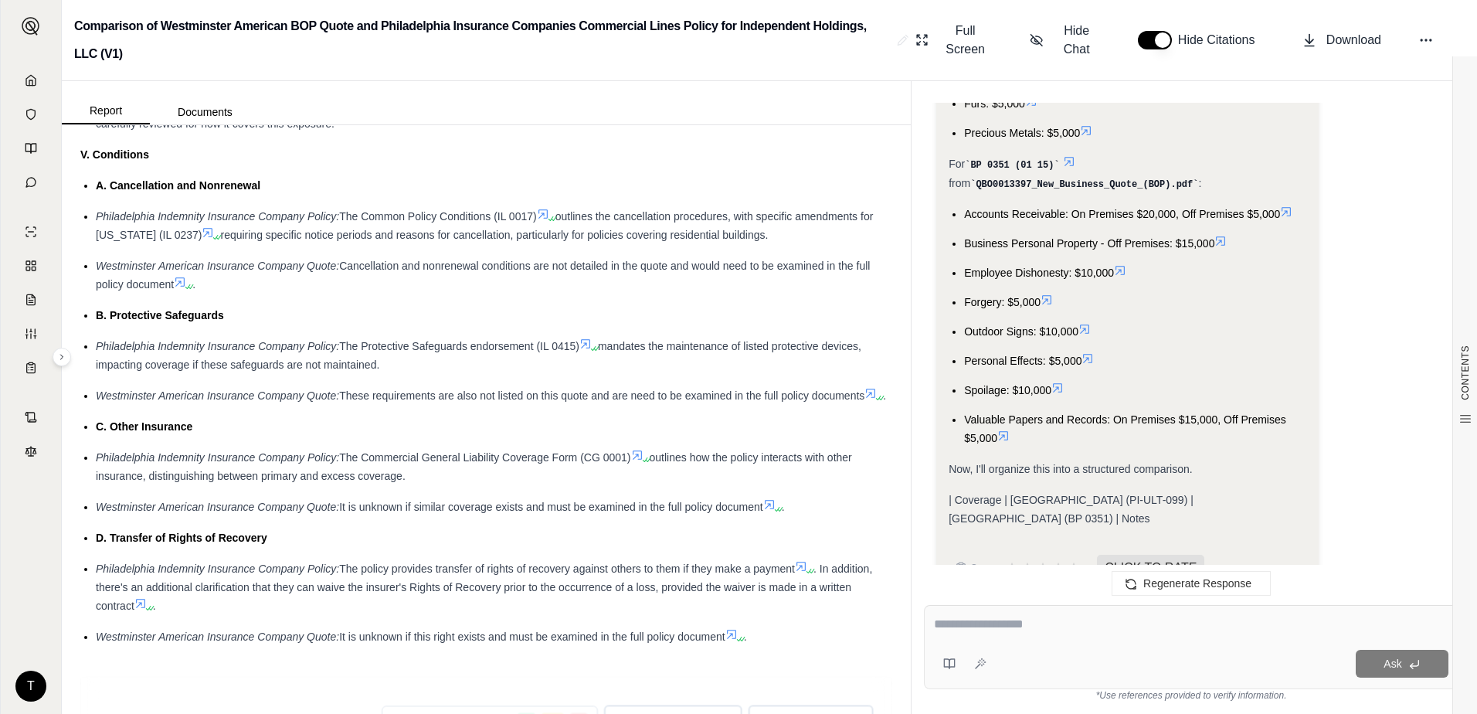
click at [1194, 494] on span "| Coverage | [GEOGRAPHIC_DATA] (PI-ULT-099) | [GEOGRAPHIC_DATA] (BP 0351) | Not…" at bounding box center [1071, 509] width 245 height 31
click at [1337, 43] on span "Download" at bounding box center [1354, 40] width 55 height 19
click at [1113, 634] on div at bounding box center [1191, 627] width 515 height 24
click at [943, 621] on textarea at bounding box center [1191, 624] width 515 height 19
type textarea "**********"
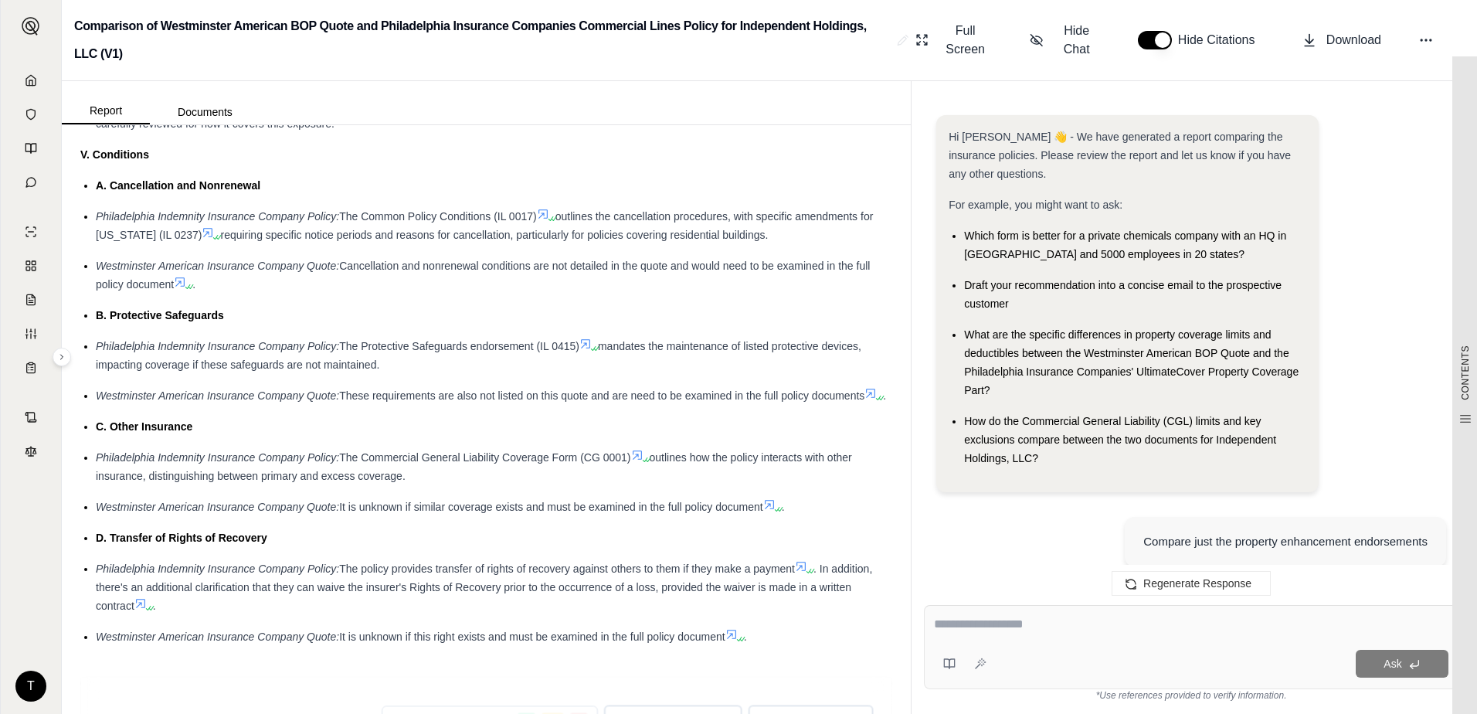
scroll to position [2298, 0]
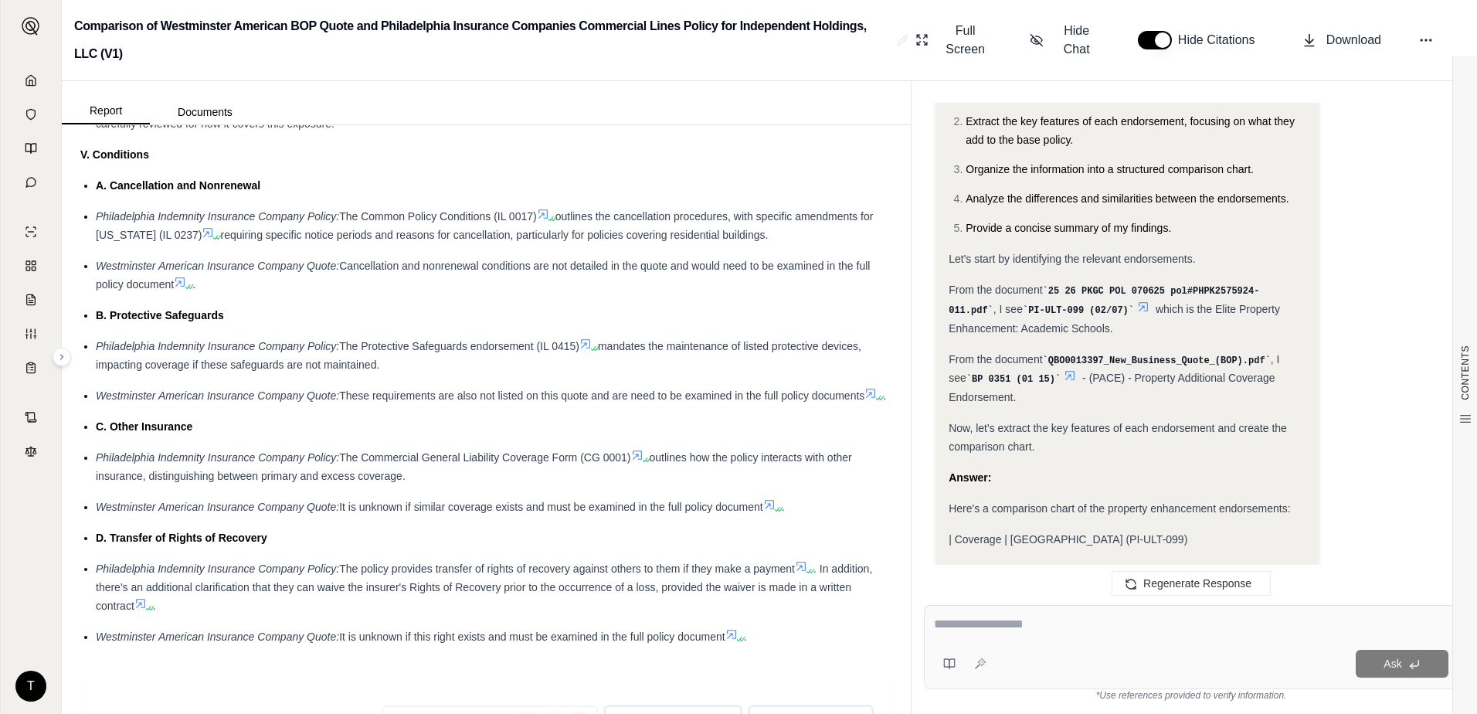
click at [999, 533] on span "| Coverage | [GEOGRAPHIC_DATA] (PI-ULT-099)" at bounding box center [1068, 539] width 239 height 12
drag, startPoint x: 969, startPoint y: 481, endPoint x: 1280, endPoint y: 483, distance: 310.6
click at [1280, 530] on div "| Coverage | [GEOGRAPHIC_DATA] (PI-ULT-099)" at bounding box center [1128, 539] width 358 height 19
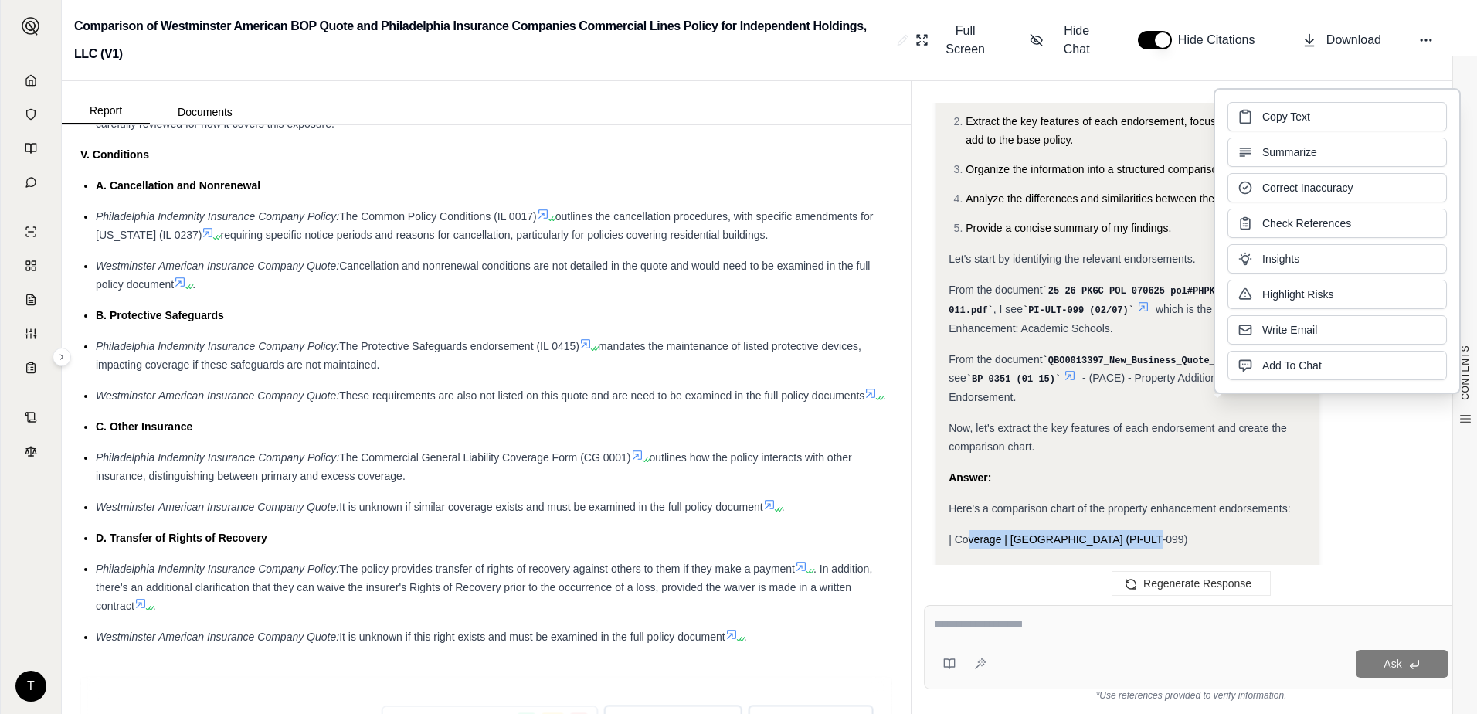
drag, startPoint x: 1280, startPoint y: 483, endPoint x: 1246, endPoint y: 467, distance: 37.0
click at [1246, 467] on div "Analysis: Okay, I need to create a comparison chart of the property endorsement…" at bounding box center [1128, 259] width 358 height 576
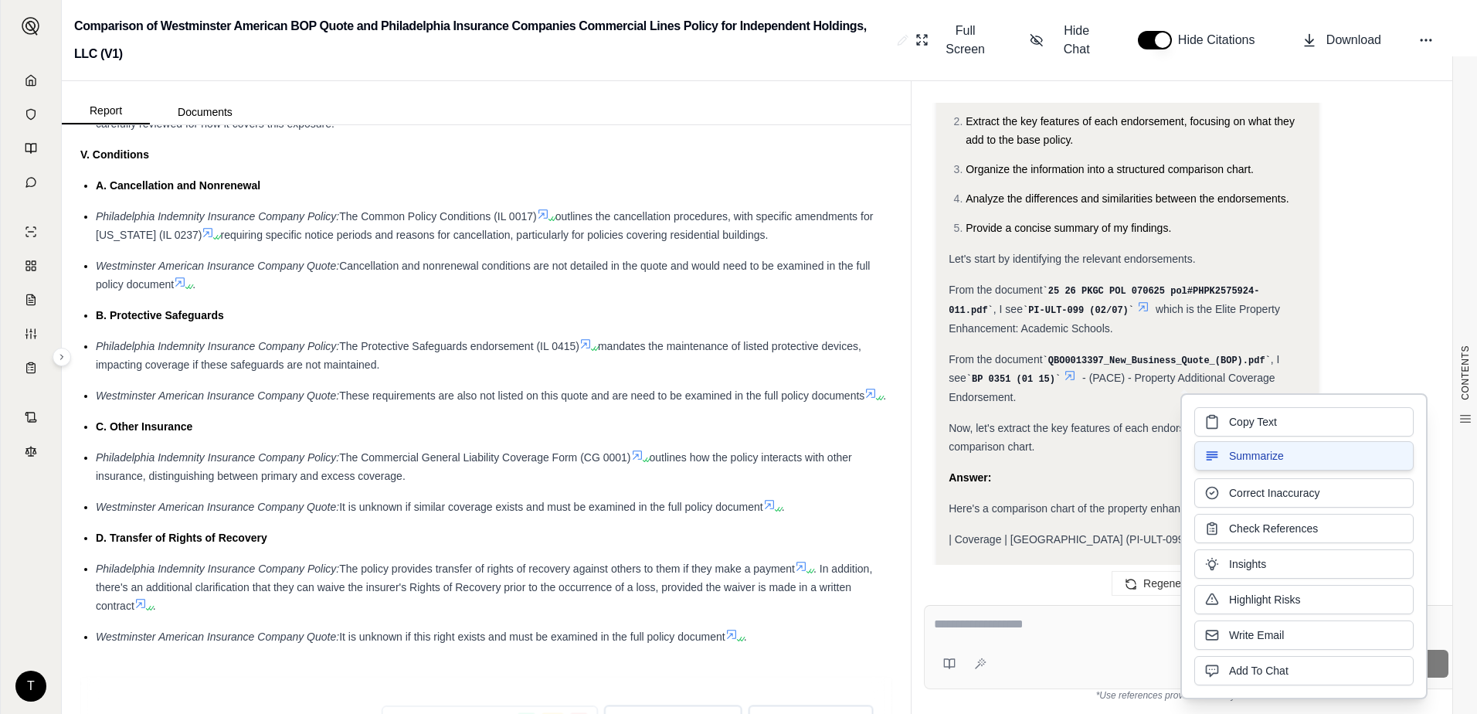
click at [1236, 457] on span "Summarize" at bounding box center [1256, 455] width 55 height 15
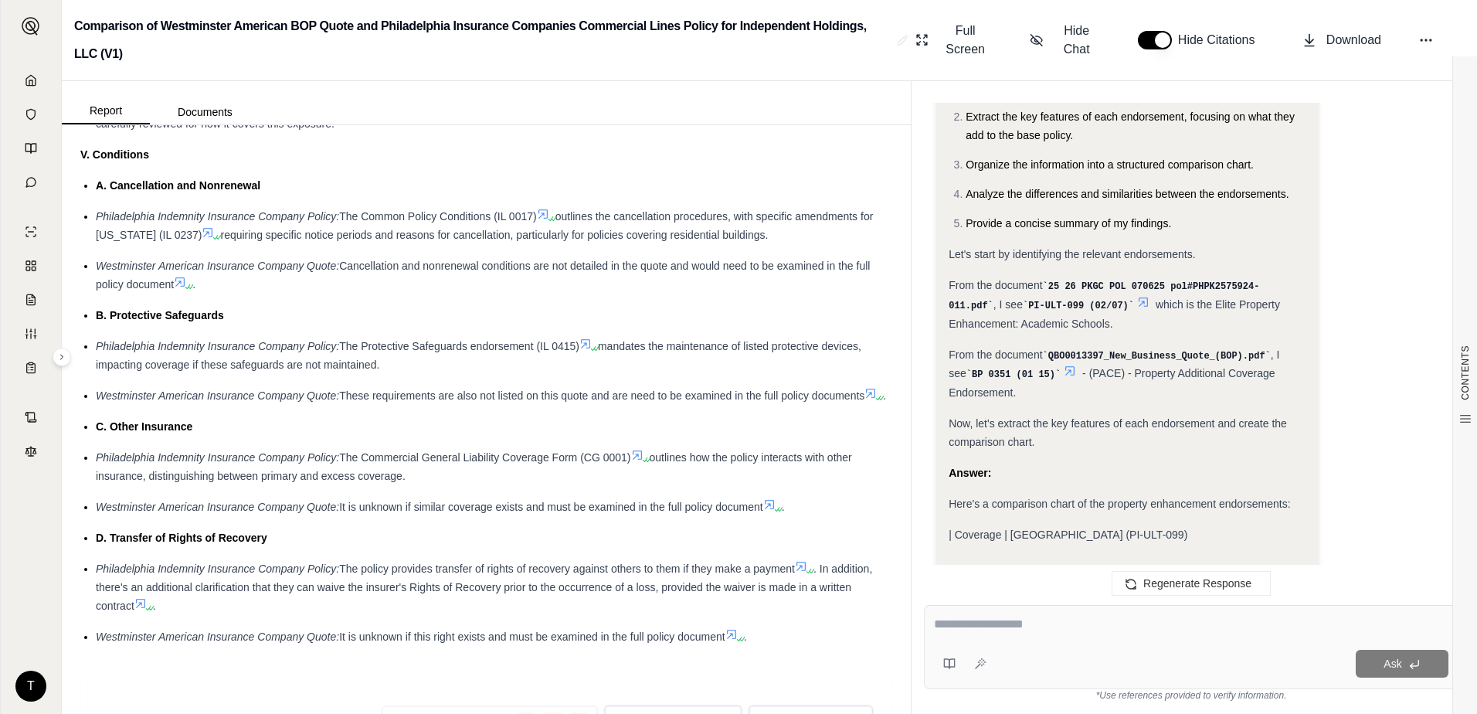
scroll to position [2252, 0]
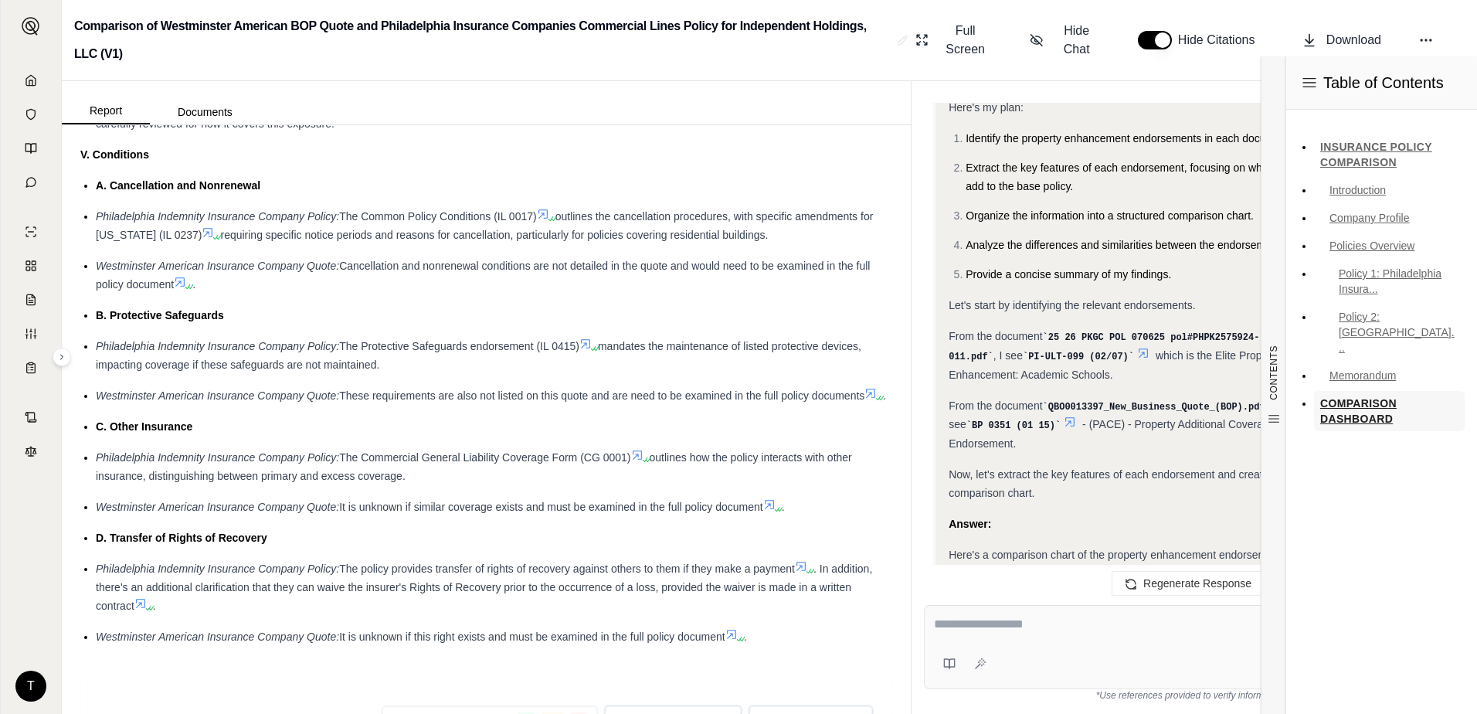
click at [1377, 392] on link "COMPARISON DASHBOARD" at bounding box center [1389, 411] width 151 height 40
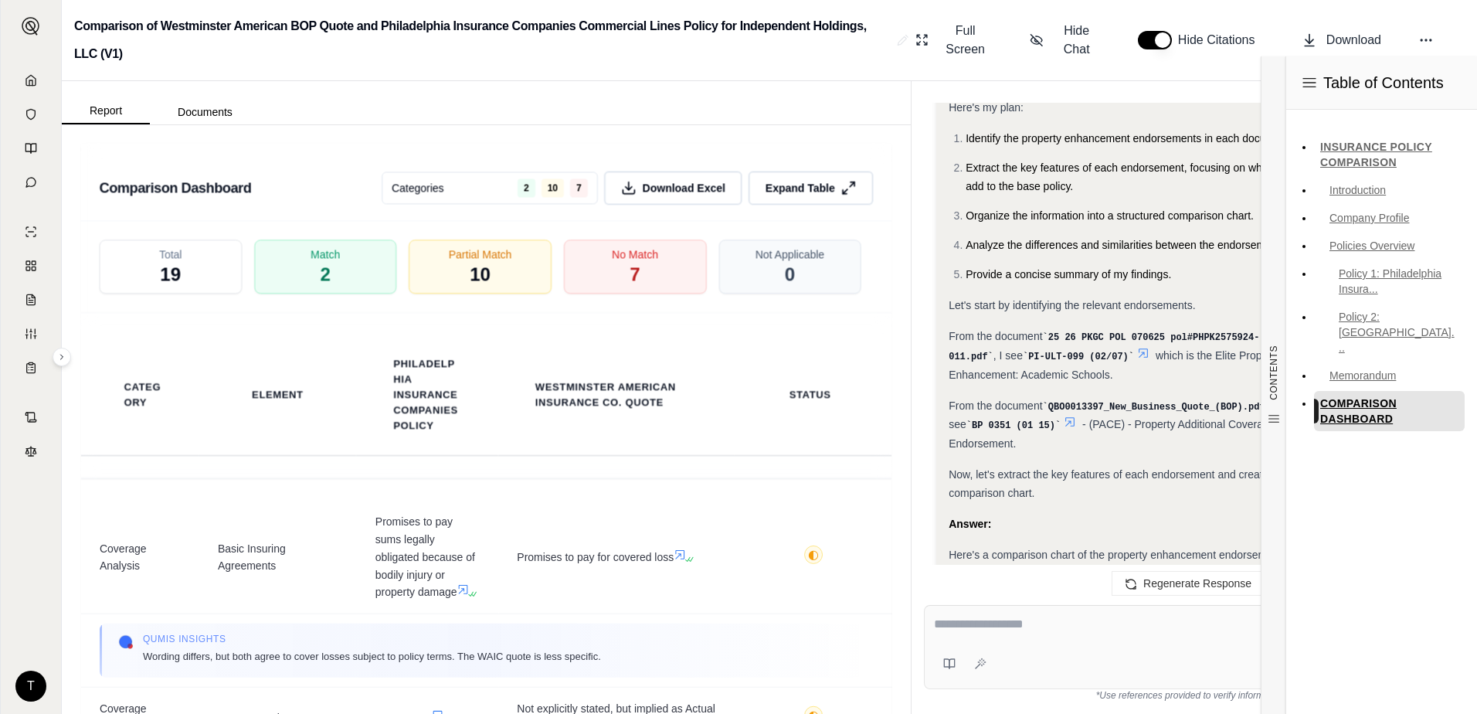
scroll to position [3334, 0]
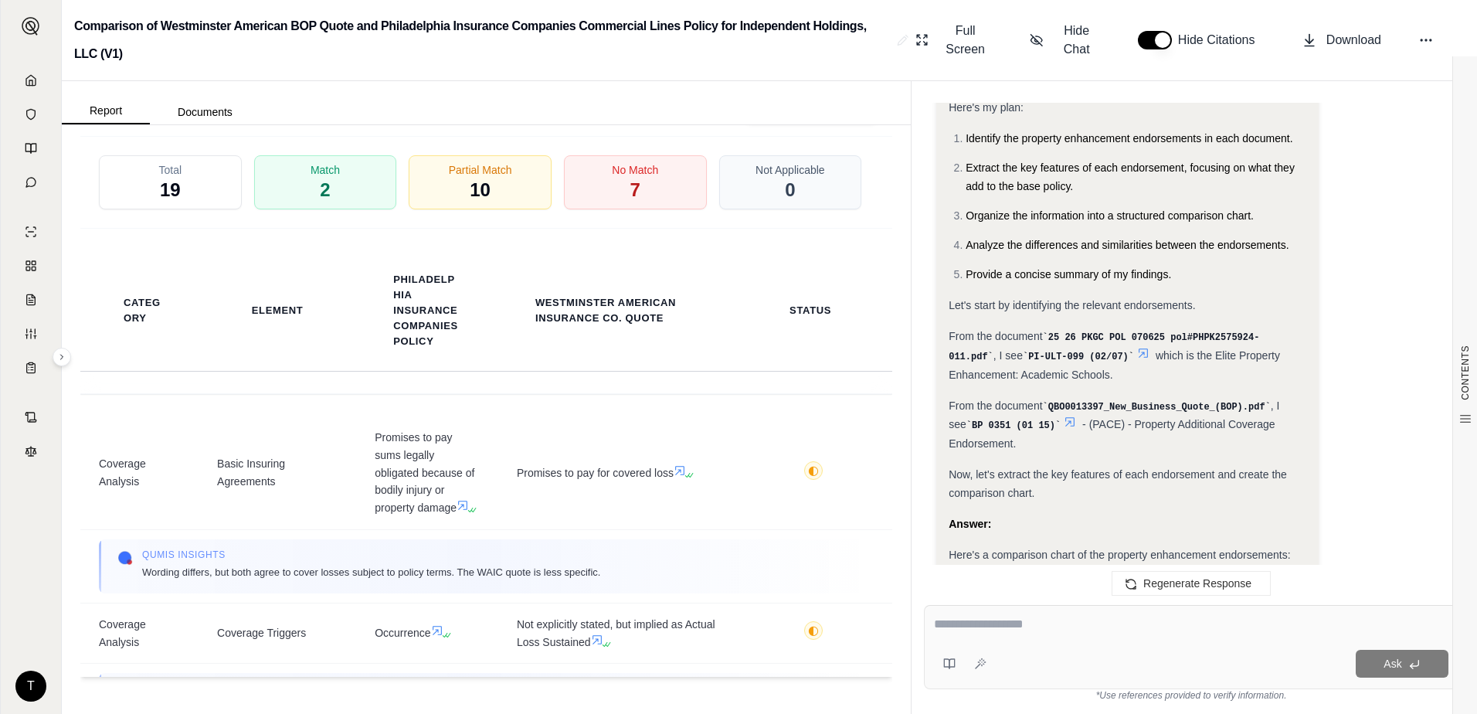
click at [780, 112] on span "Expand Table" at bounding box center [799, 104] width 73 height 16
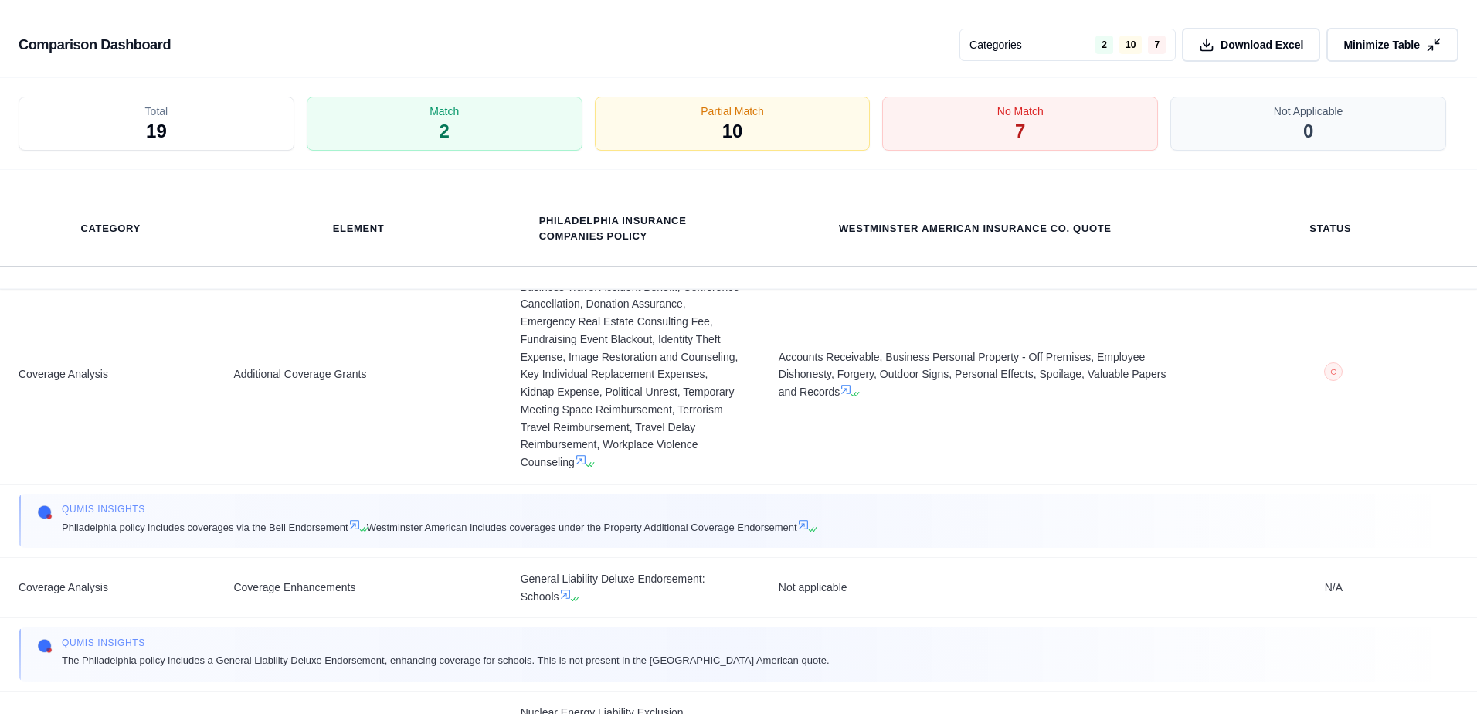
scroll to position [1004, 0]
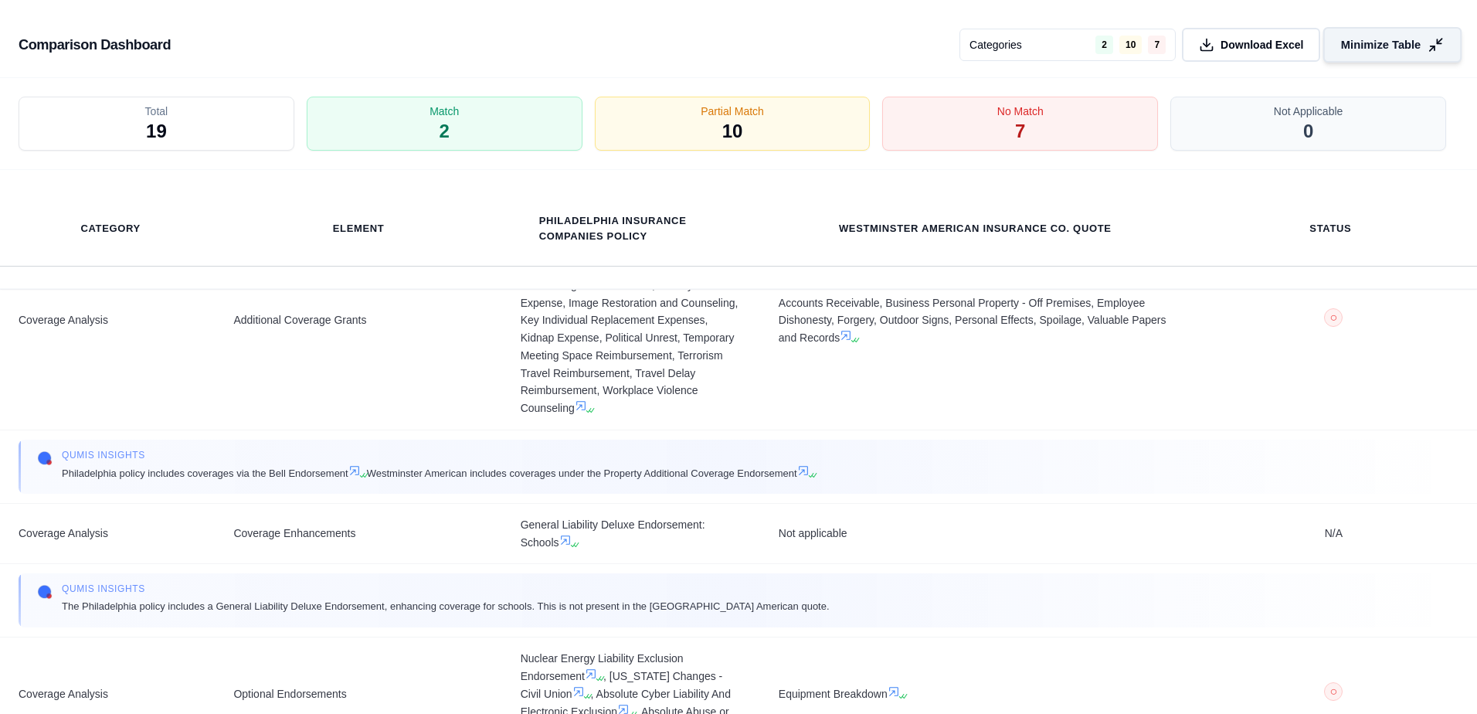
click at [1355, 52] on span "Minimize Table" at bounding box center [1381, 45] width 80 height 16
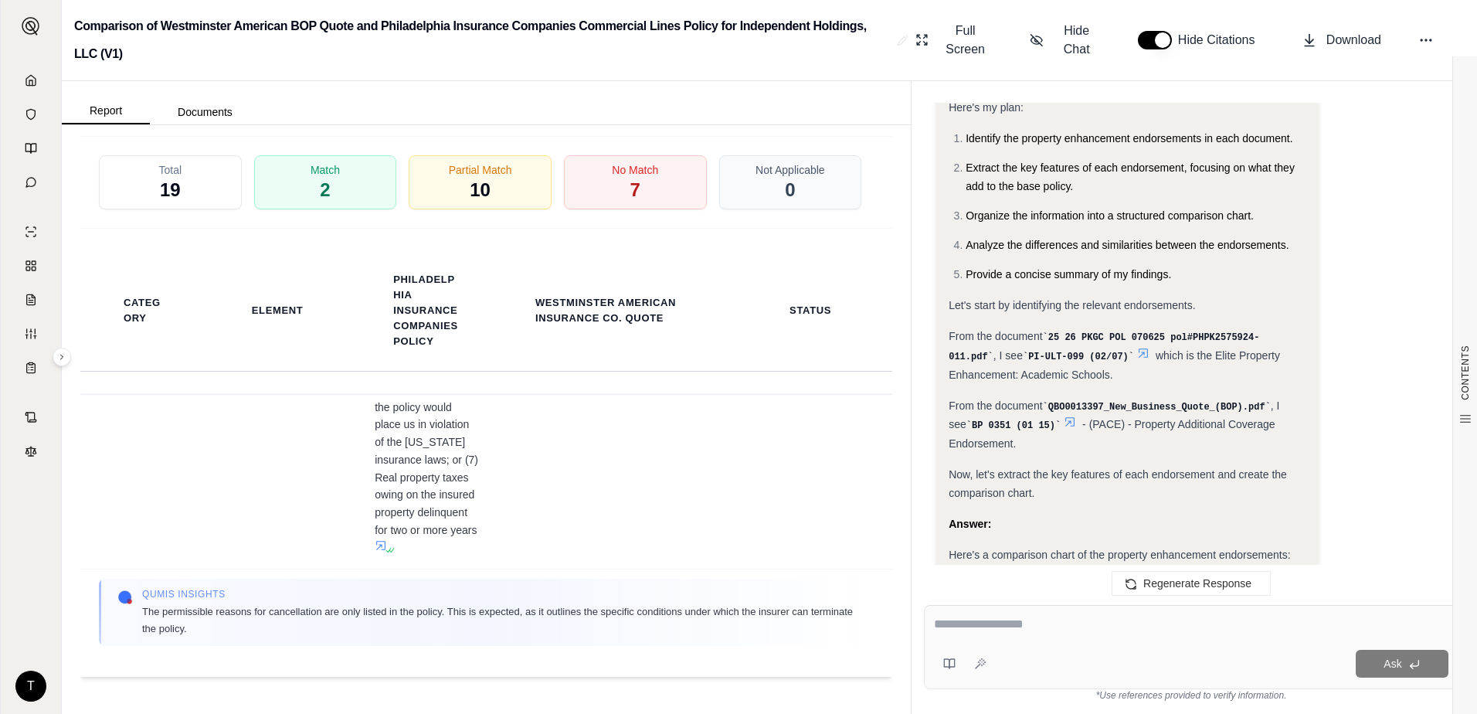
scroll to position [10661, 0]
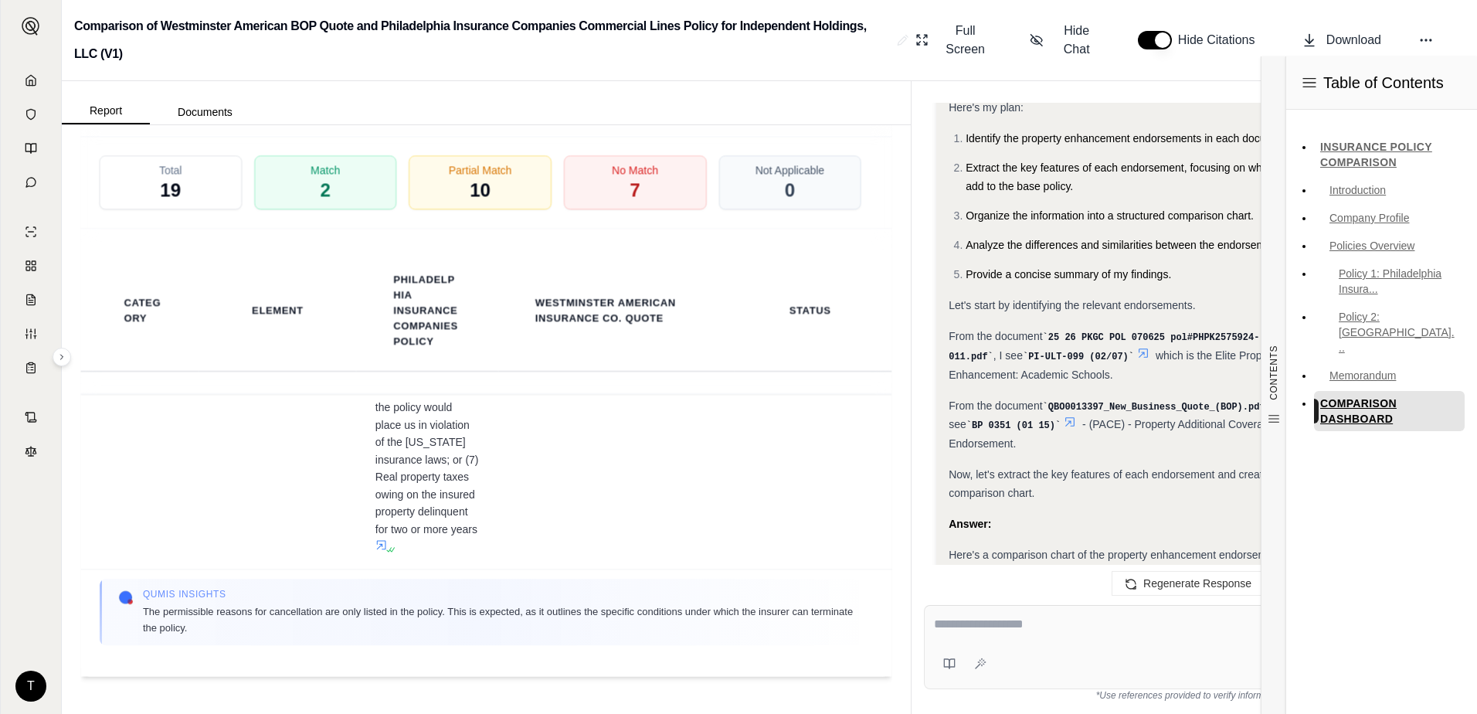
click at [1459, 425] on nav "INSURANCE POLICY COMPARISON Introduction Company Profile Policies Overview Poli…" at bounding box center [1382, 283] width 191 height 346
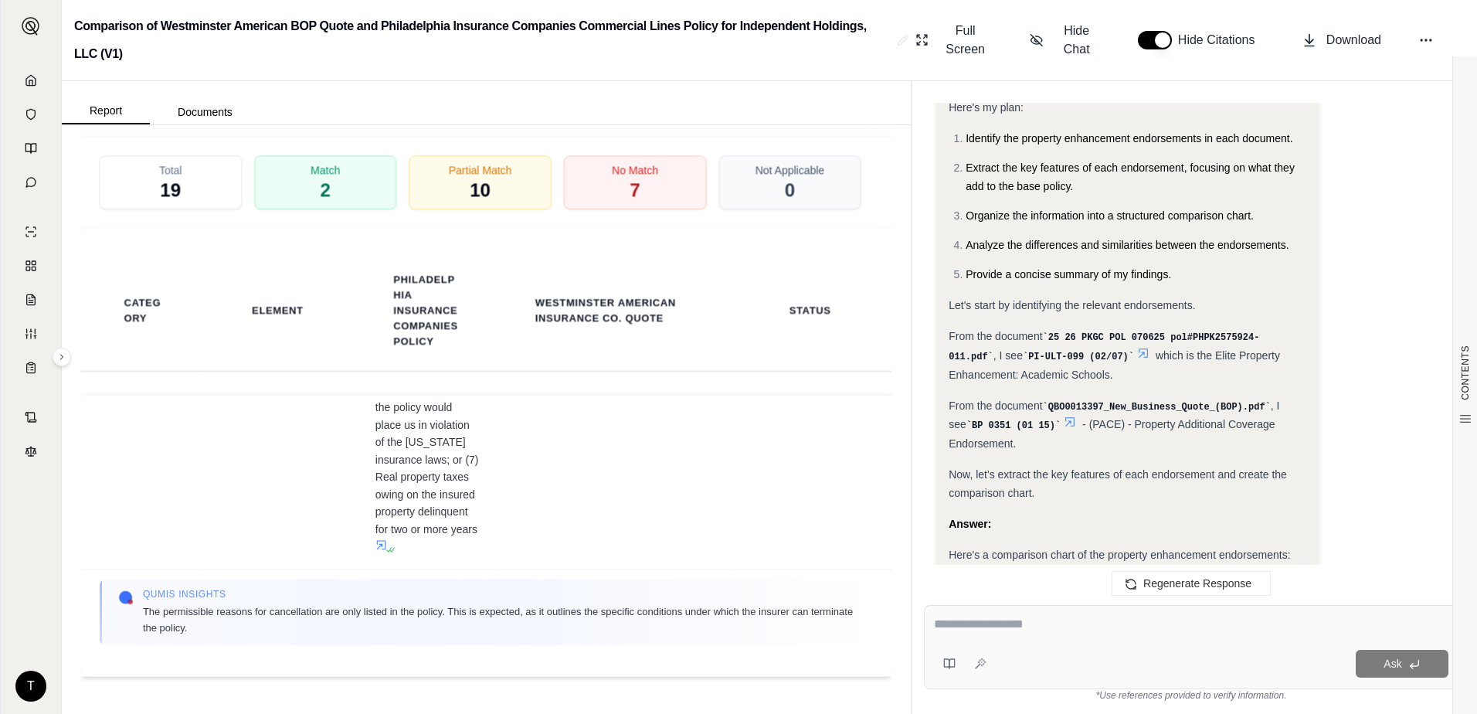
click at [1138, 447] on div "Analysis: Okay, I need to create a comparison chart of the property endorsement…" at bounding box center [1128, 306] width 358 height 576
click at [1064, 416] on icon at bounding box center [1070, 422] width 12 height 12
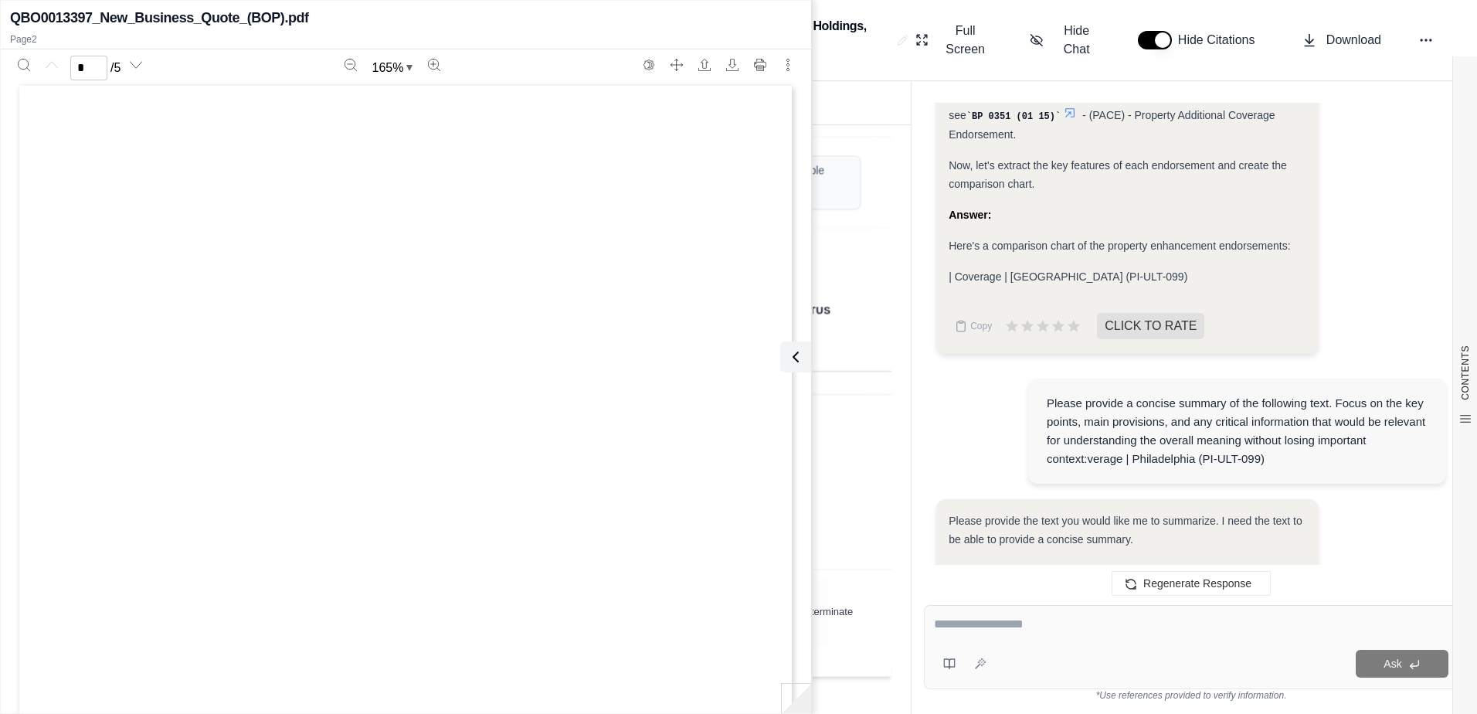
scroll to position [0, 0]
type input "*"
drag, startPoint x: 489, startPoint y: 523, endPoint x: 278, endPoint y: 445, distance: 224.9
click at [278, 445] on div "BOPDEC (01/19) QBO0013397 [DATE] INSURED COPY EFF:[DATE] BUSINESSOWNERS COVERAG…" at bounding box center [405, 270] width 767 height 993
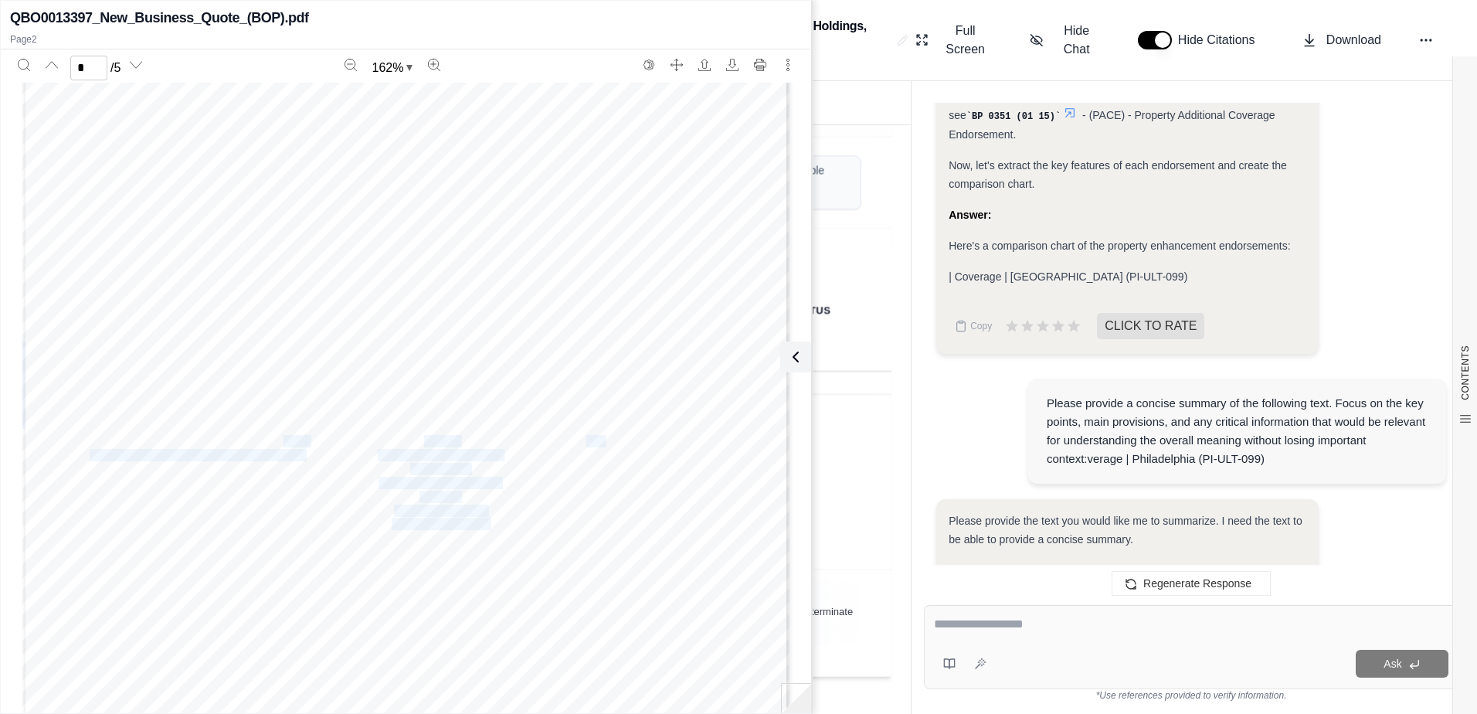
click at [483, 490] on div "BOPDEC (01/19) QBO0013397 [DATE] INSURED COPY EFF:[DATE] BUSINESSOWNERS COVERAG…" at bounding box center [405, 270] width 767 height 993
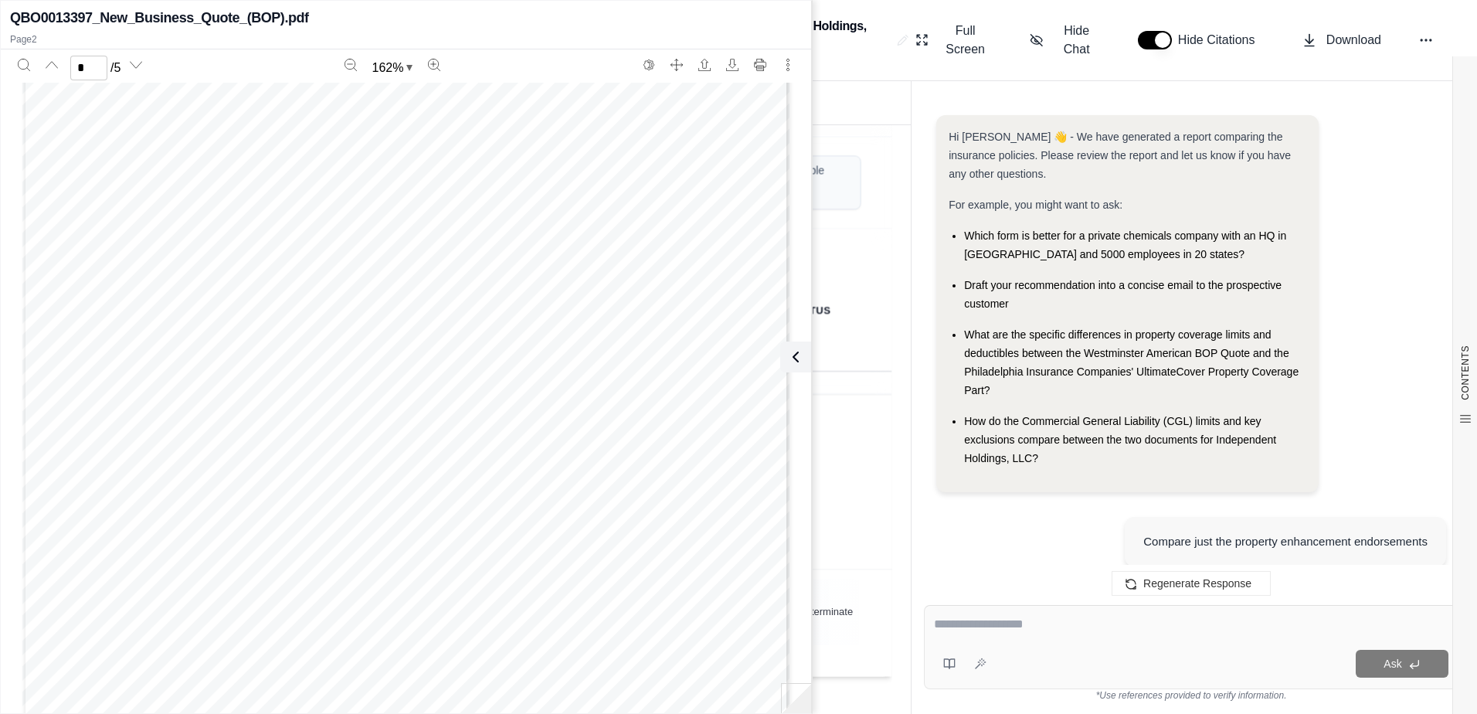
scroll to position [0, 0]
